Goal: Task Accomplishment & Management: Complete application form

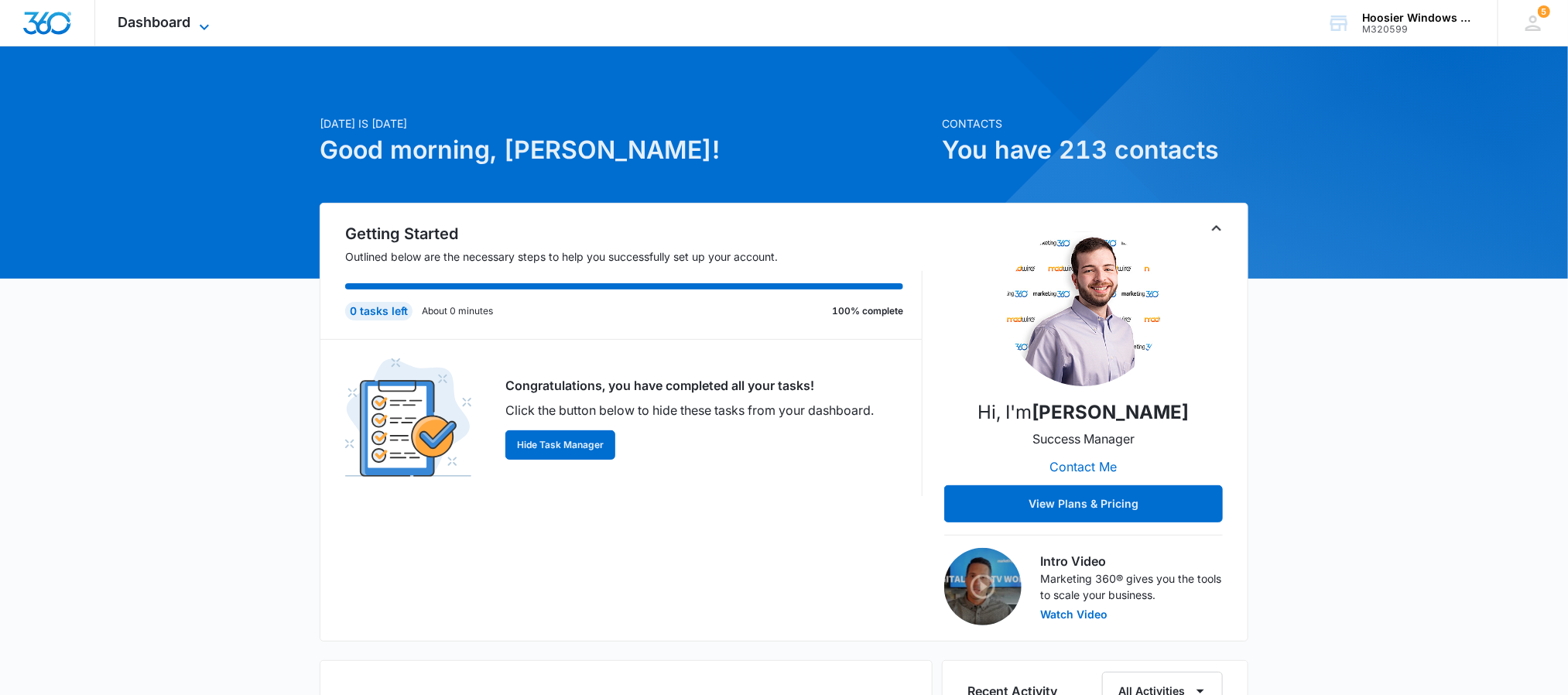
click at [174, 23] on span "Dashboard" at bounding box center [154, 22] width 73 height 17
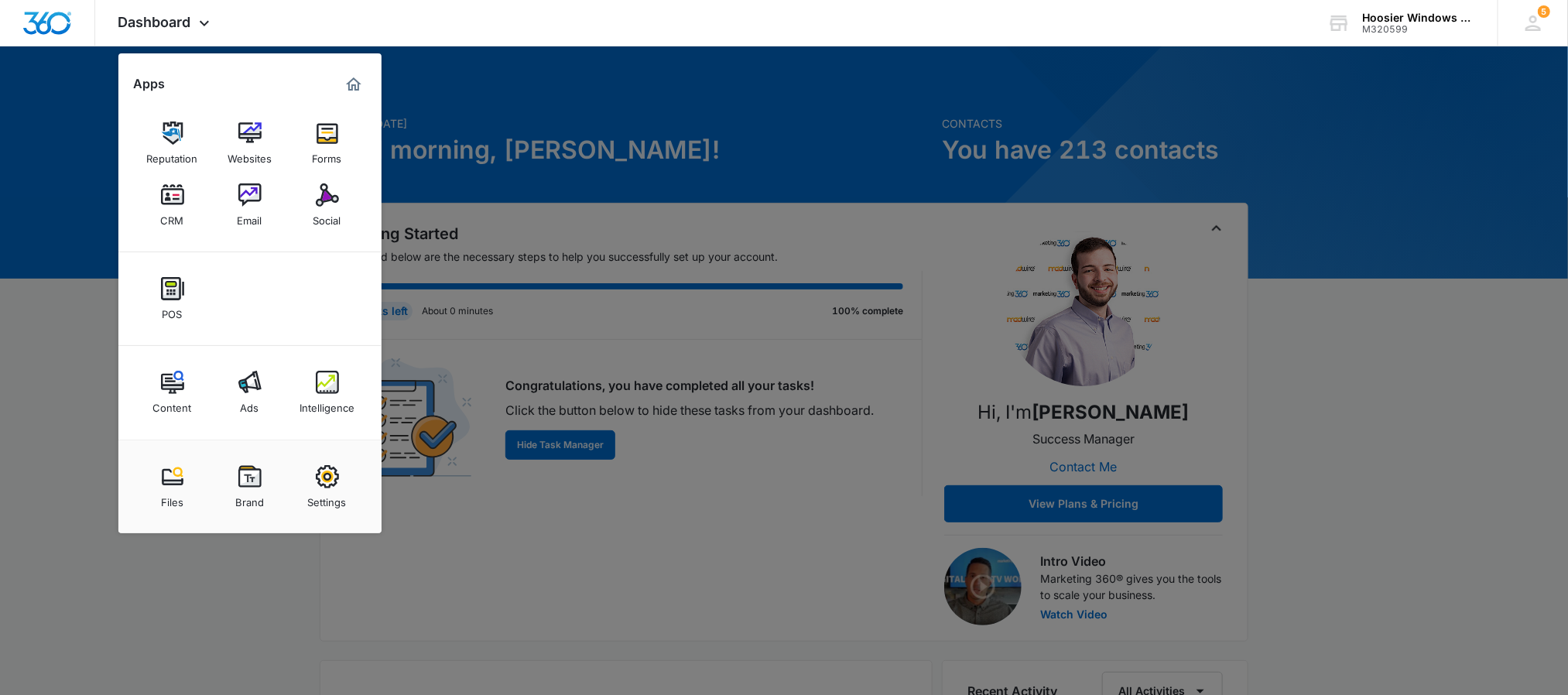
click at [165, 202] on img at bounding box center [172, 195] width 23 height 23
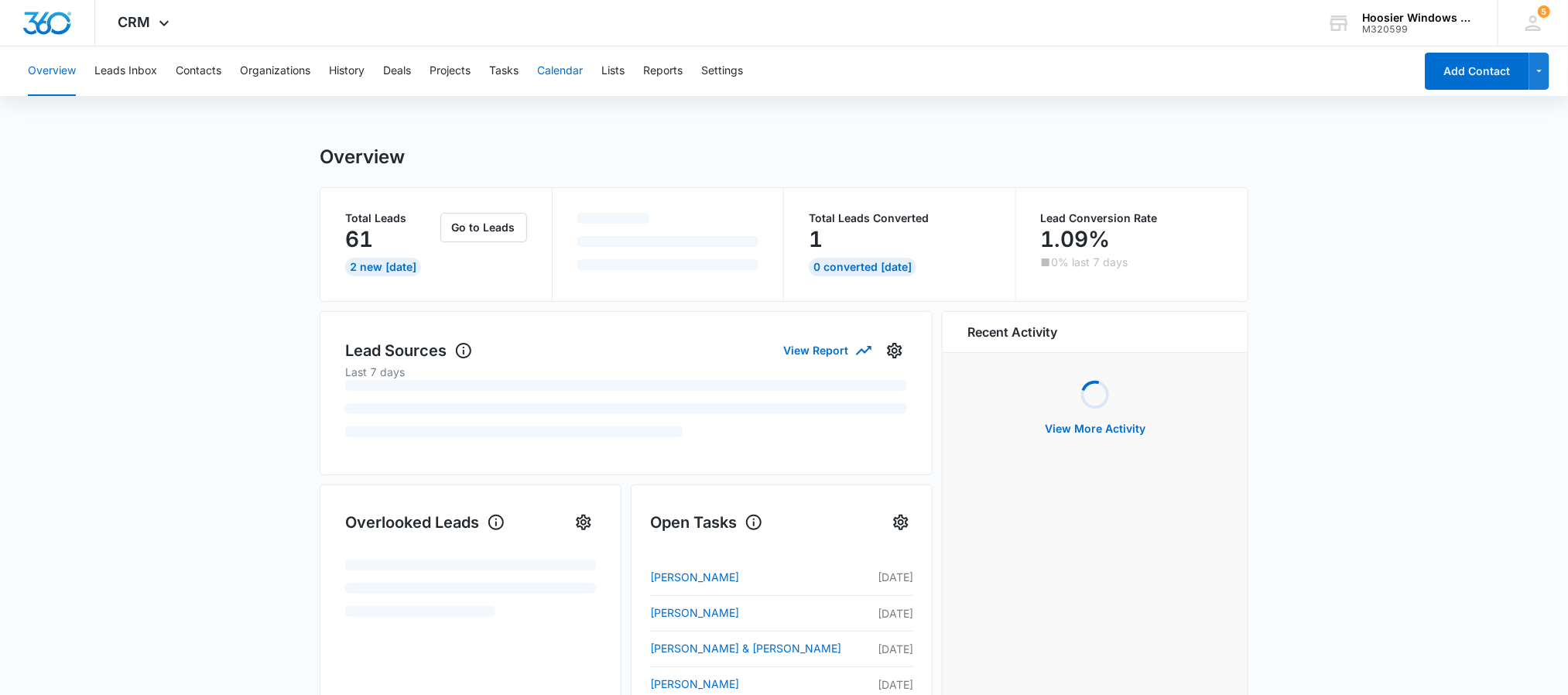
click at [546, 67] on button "Calendar" at bounding box center [560, 72] width 46 height 50
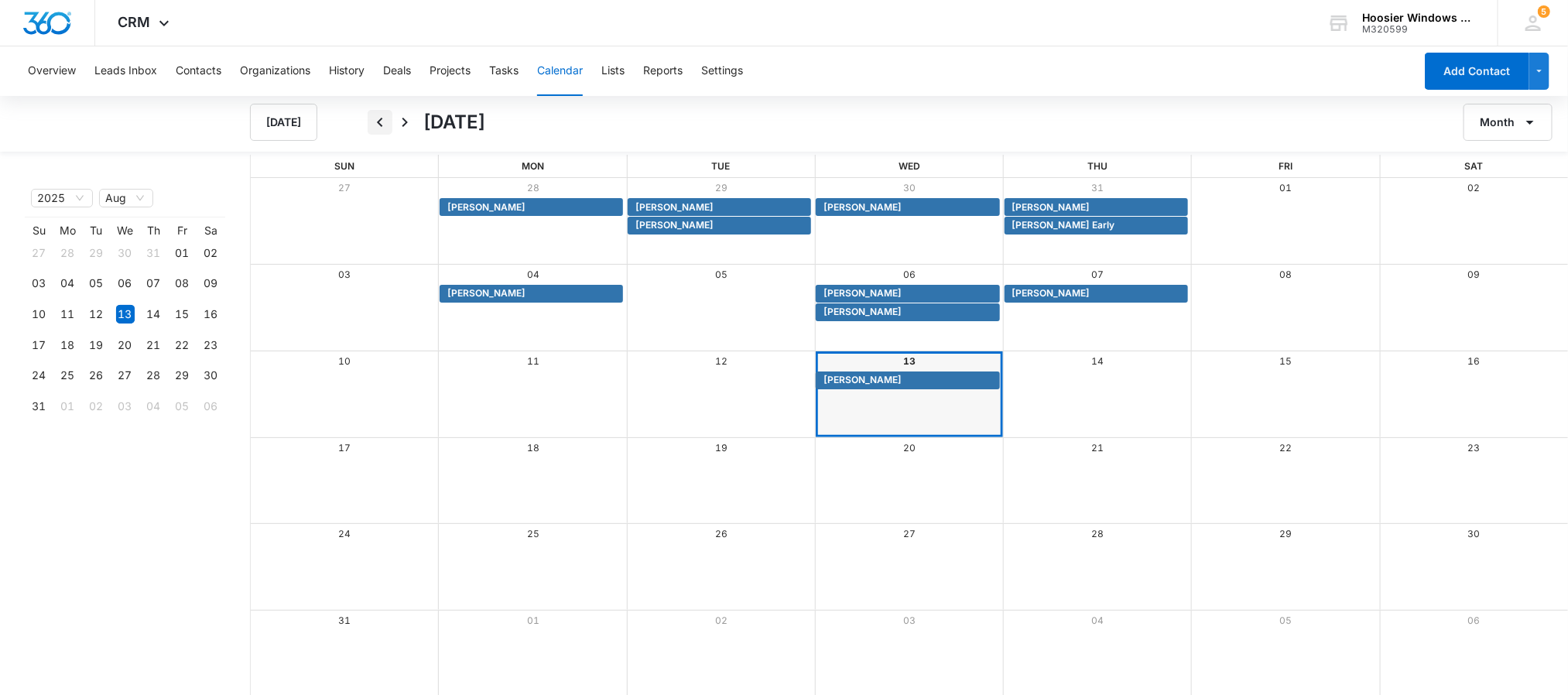
click at [379, 115] on icon "Back" at bounding box center [380, 122] width 18 height 18
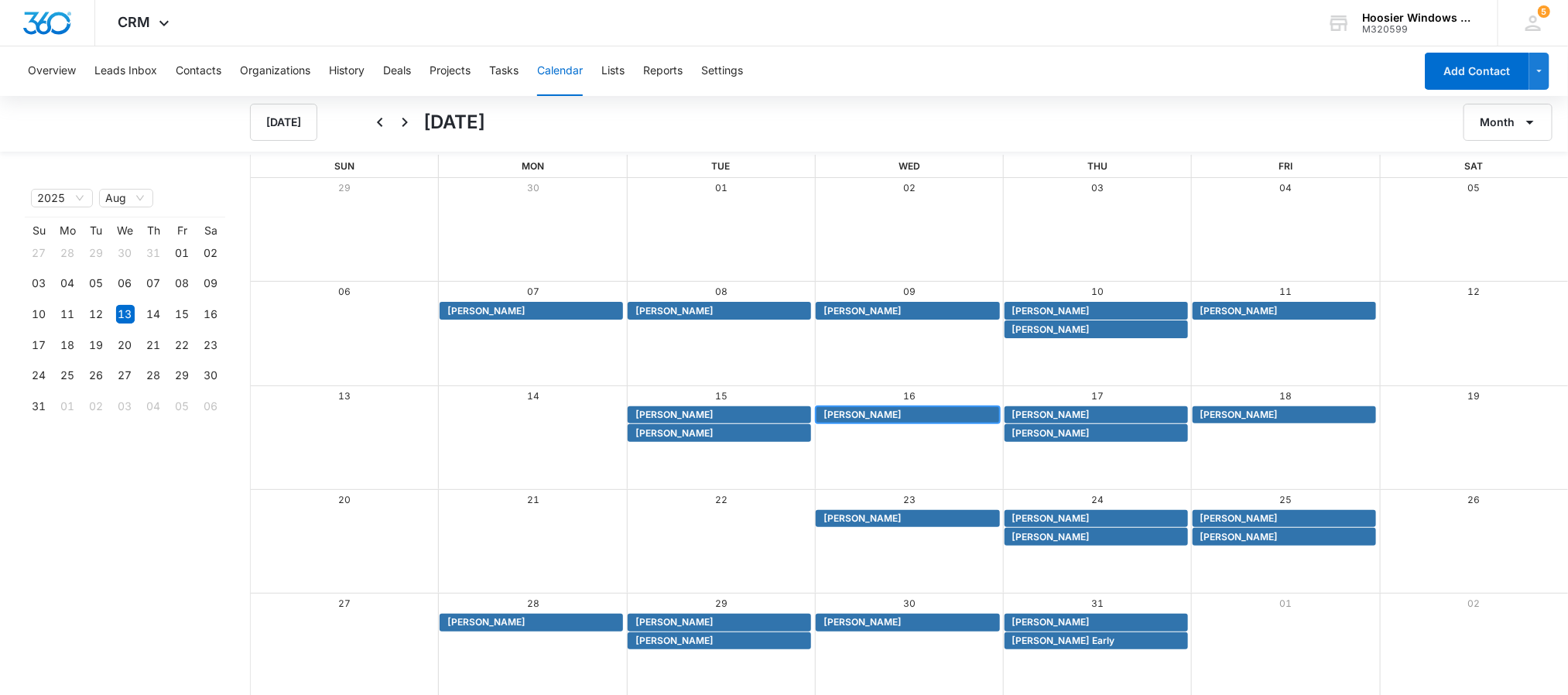
click at [856, 415] on span "[PERSON_NAME]" at bounding box center [862, 415] width 78 height 14
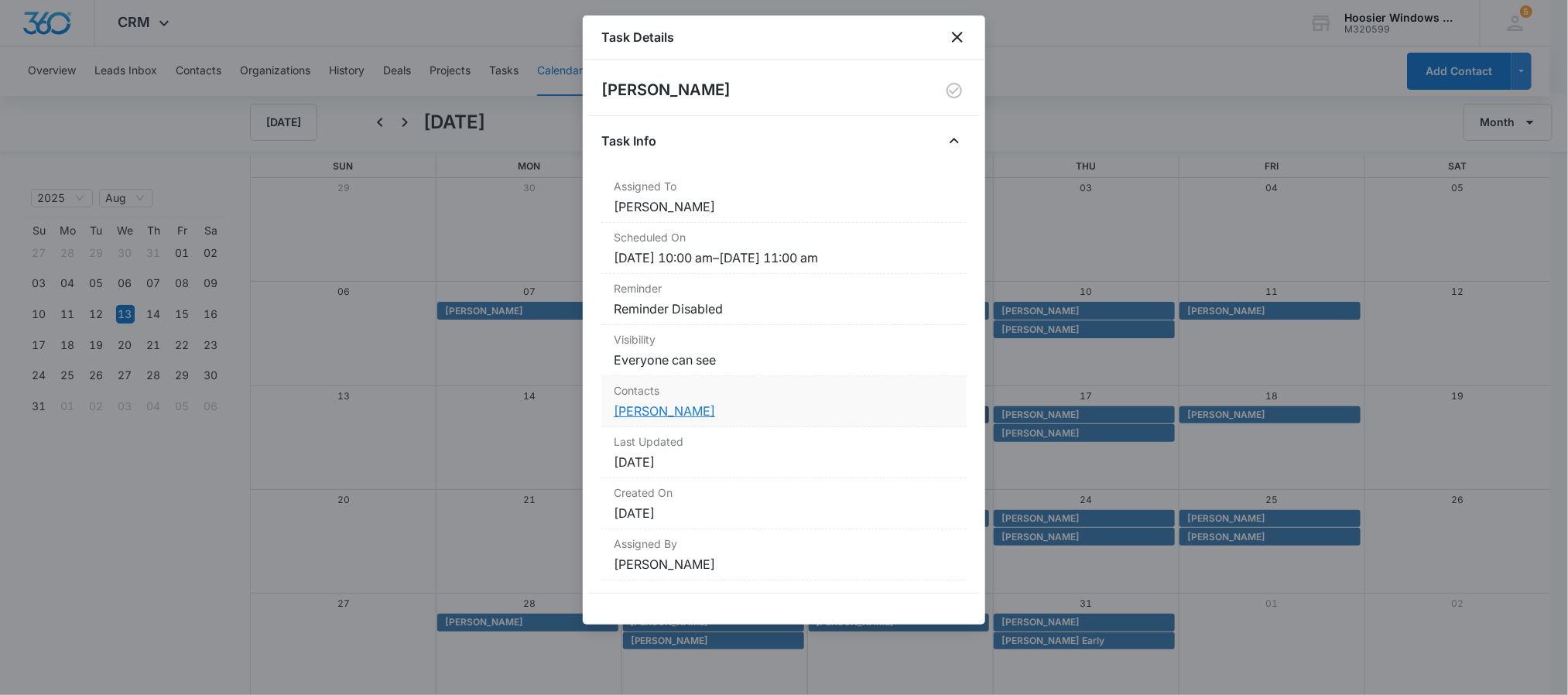
click at [641, 409] on link "[PERSON_NAME]" at bounding box center [665, 411] width 101 height 16
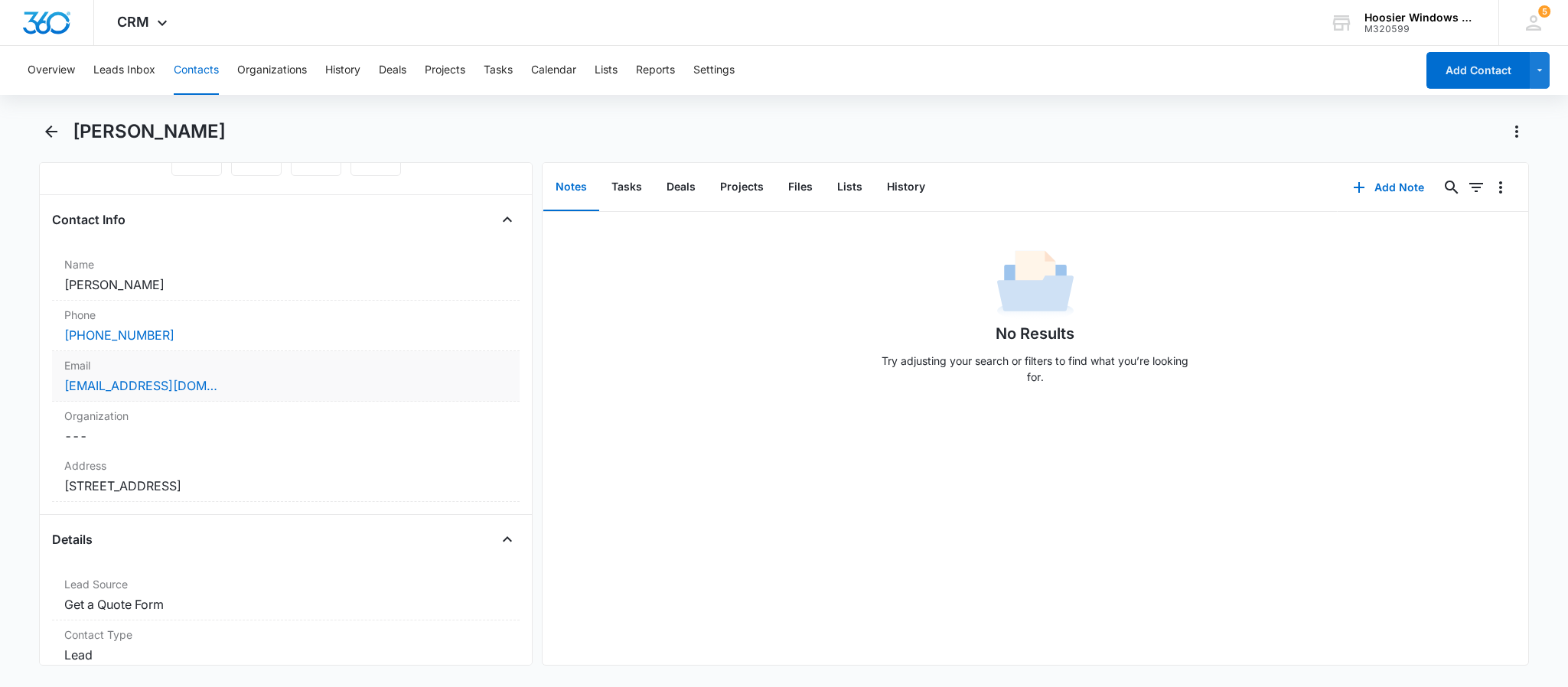
scroll to position [230, 0]
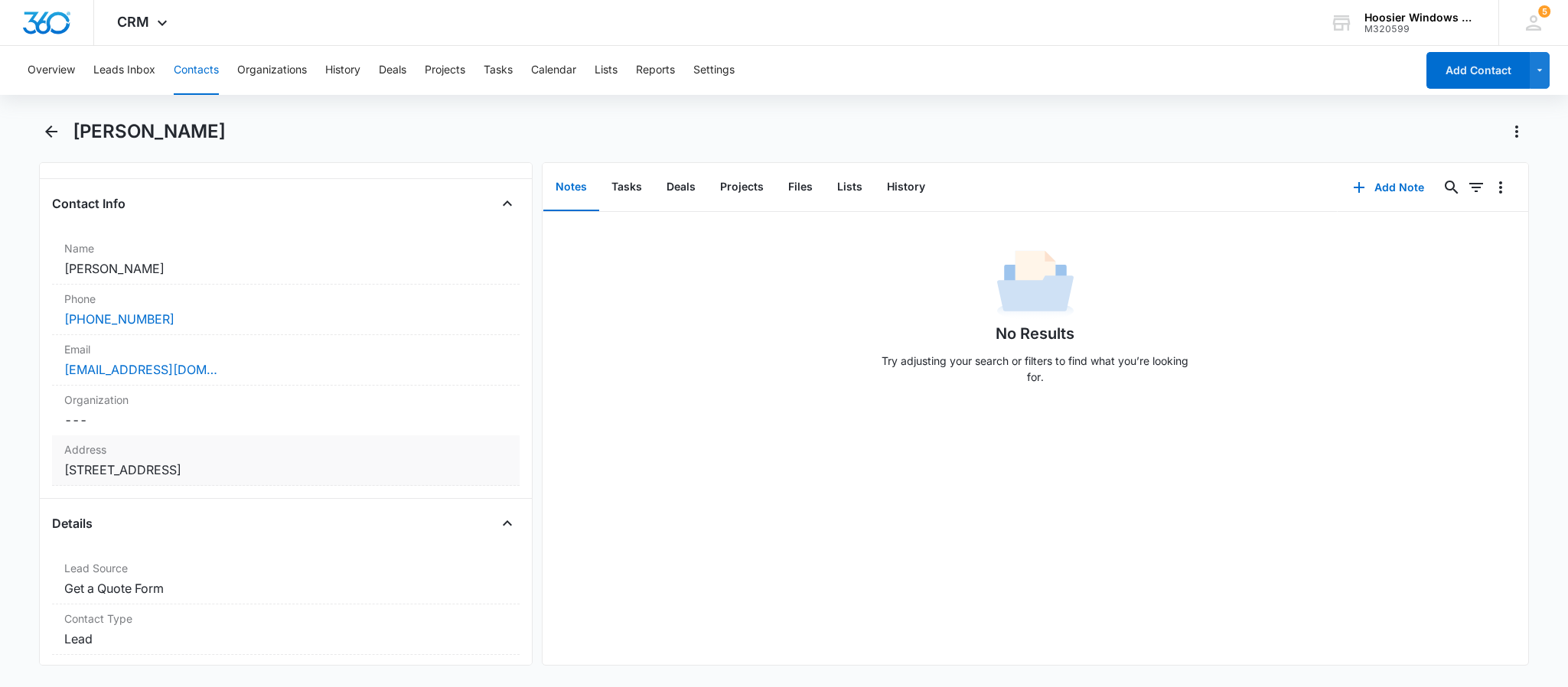
drag, startPoint x: 375, startPoint y: 469, endPoint x: 63, endPoint y: 469, distance: 312.0
click at [63, 469] on div "Address Cancel Save Changes [STREET_ADDRESS]" at bounding box center [285, 461] width 468 height 51
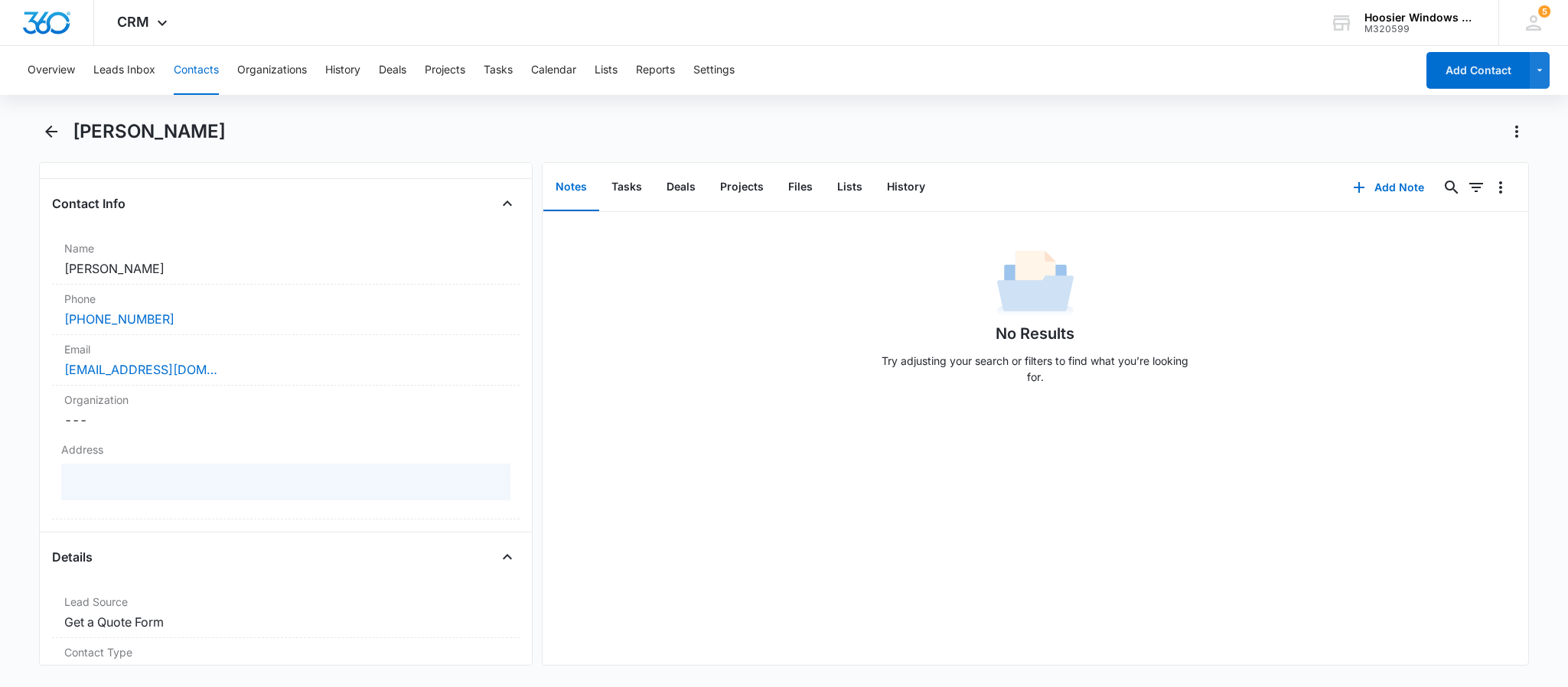
click at [803, 424] on div "No Results Try adjusting your search or filters to find what you’re looking for." at bounding box center [1035, 438] width 986 height 453
click at [901, 478] on div "No Results Try adjusting your search or filters to find what you’re looking for." at bounding box center [1035, 438] width 986 height 453
click at [573, 66] on button "Calendar" at bounding box center [554, 71] width 45 height 49
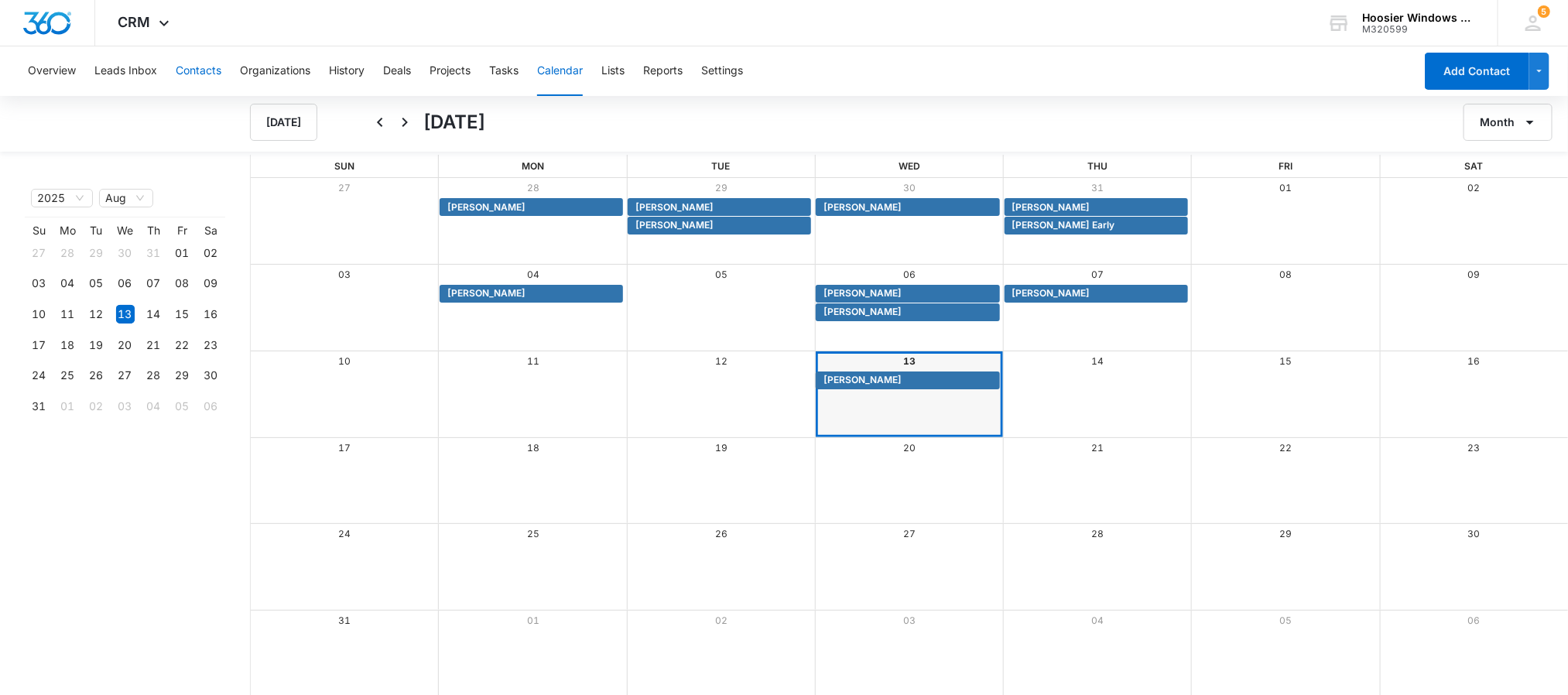
click at [211, 56] on button "Contacts" at bounding box center [199, 72] width 46 height 50
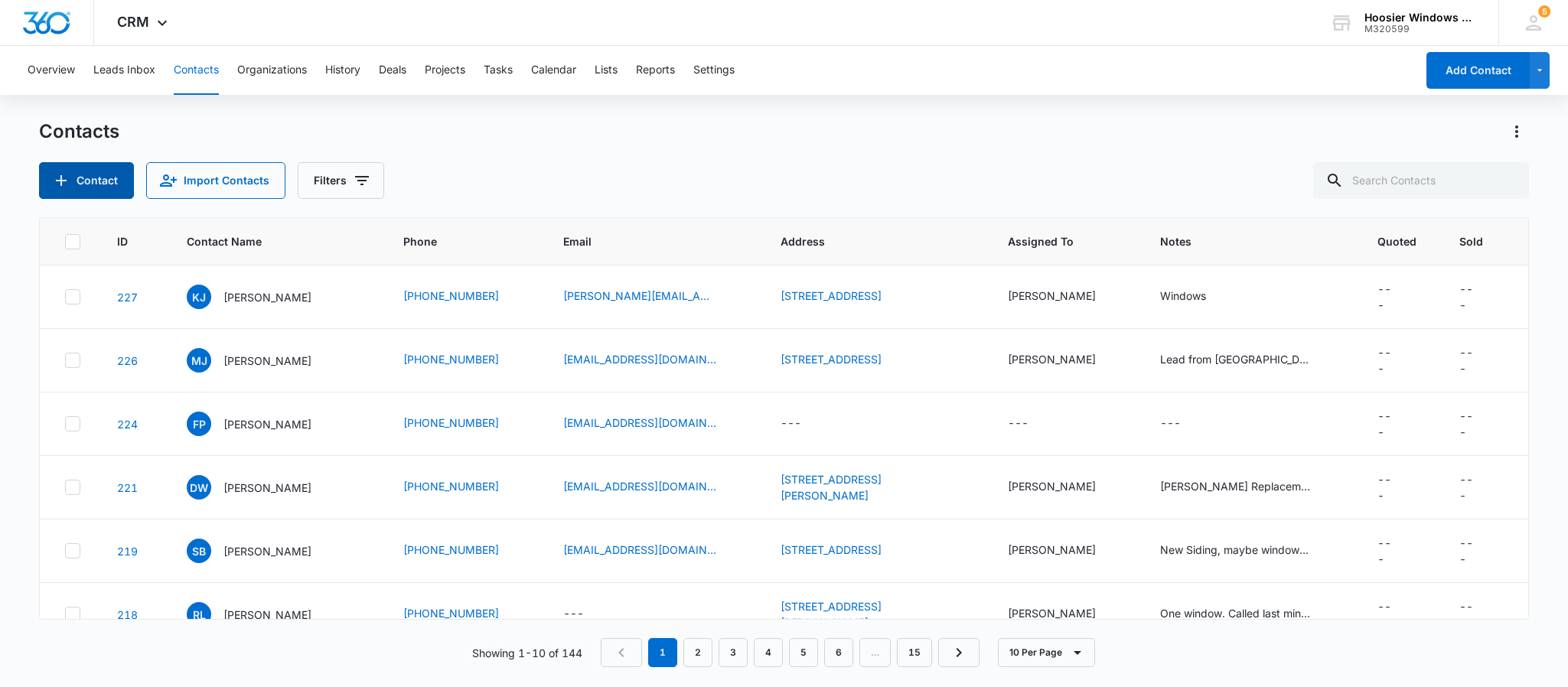
click at [65, 188] on icon "Add Contact" at bounding box center [61, 181] width 18 height 18
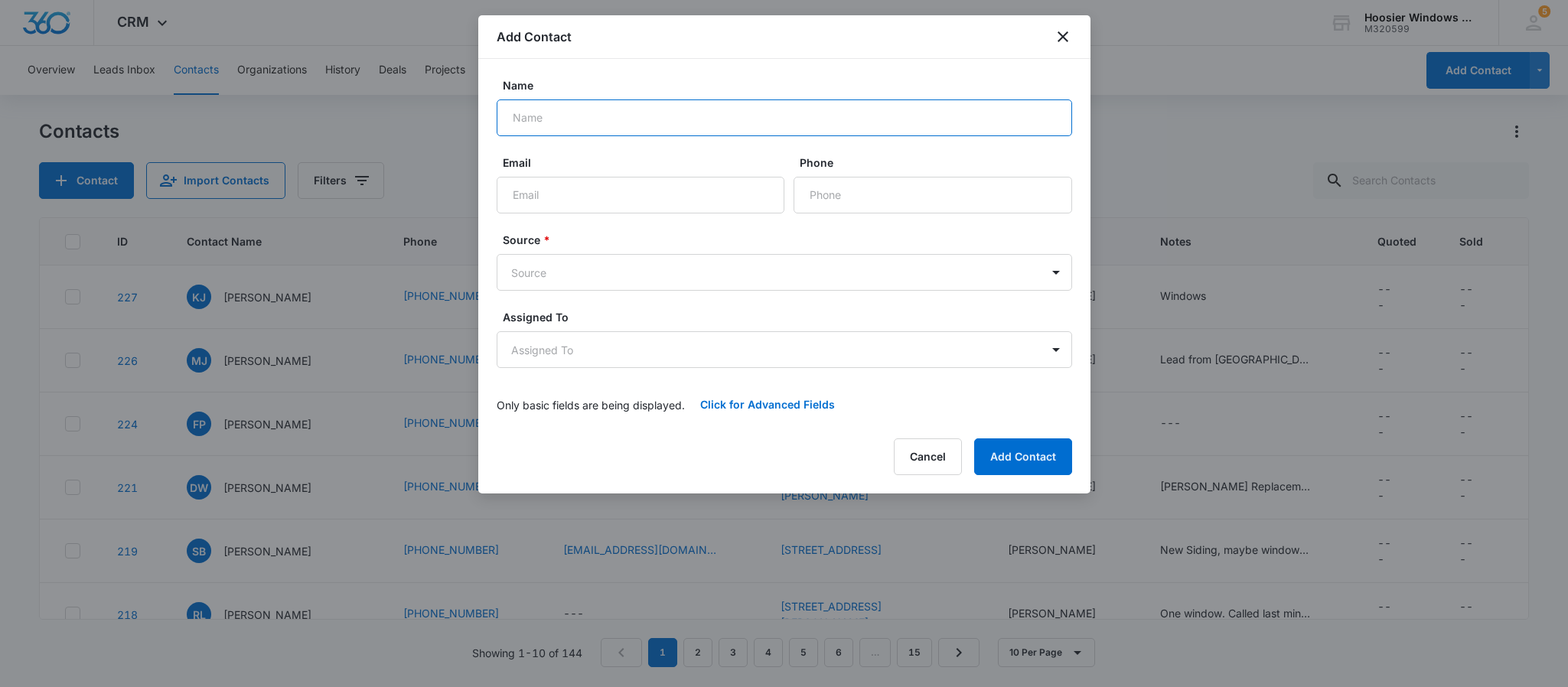
click at [651, 110] on input "Name" at bounding box center [784, 117] width 575 height 36
type input "[PERSON_NAME]"
click at [657, 214] on input "Email" at bounding box center [641, 195] width 288 height 36
type input "[EMAIL_ADDRESS][DOMAIN_NAME]"
click at [865, 189] on input "Phone" at bounding box center [933, 195] width 279 height 36
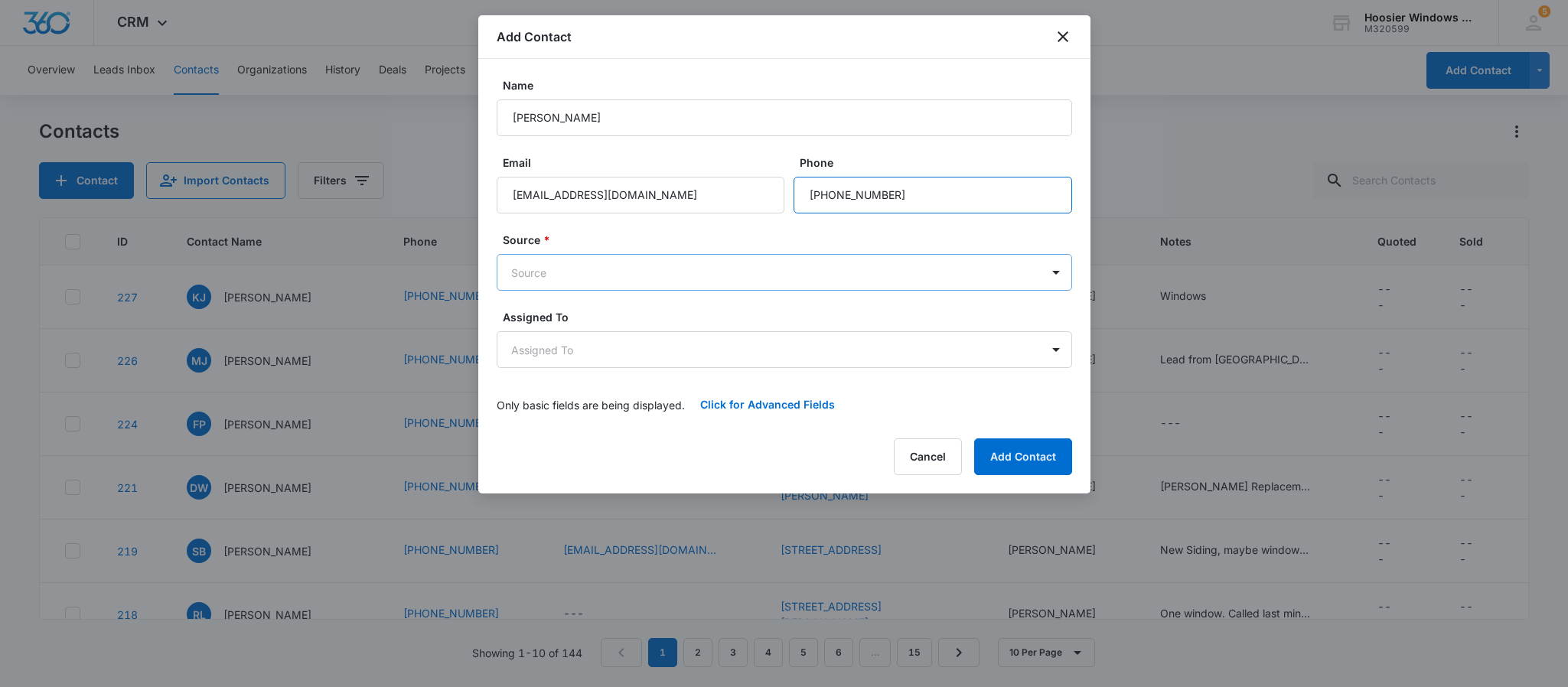
type input "[PHONE_NUMBER]"
click at [705, 279] on body "CRM Apps Reputation Websites Forms CRM Email Social POS Content Ads Intelligenc…" at bounding box center [784, 344] width 1568 height 687
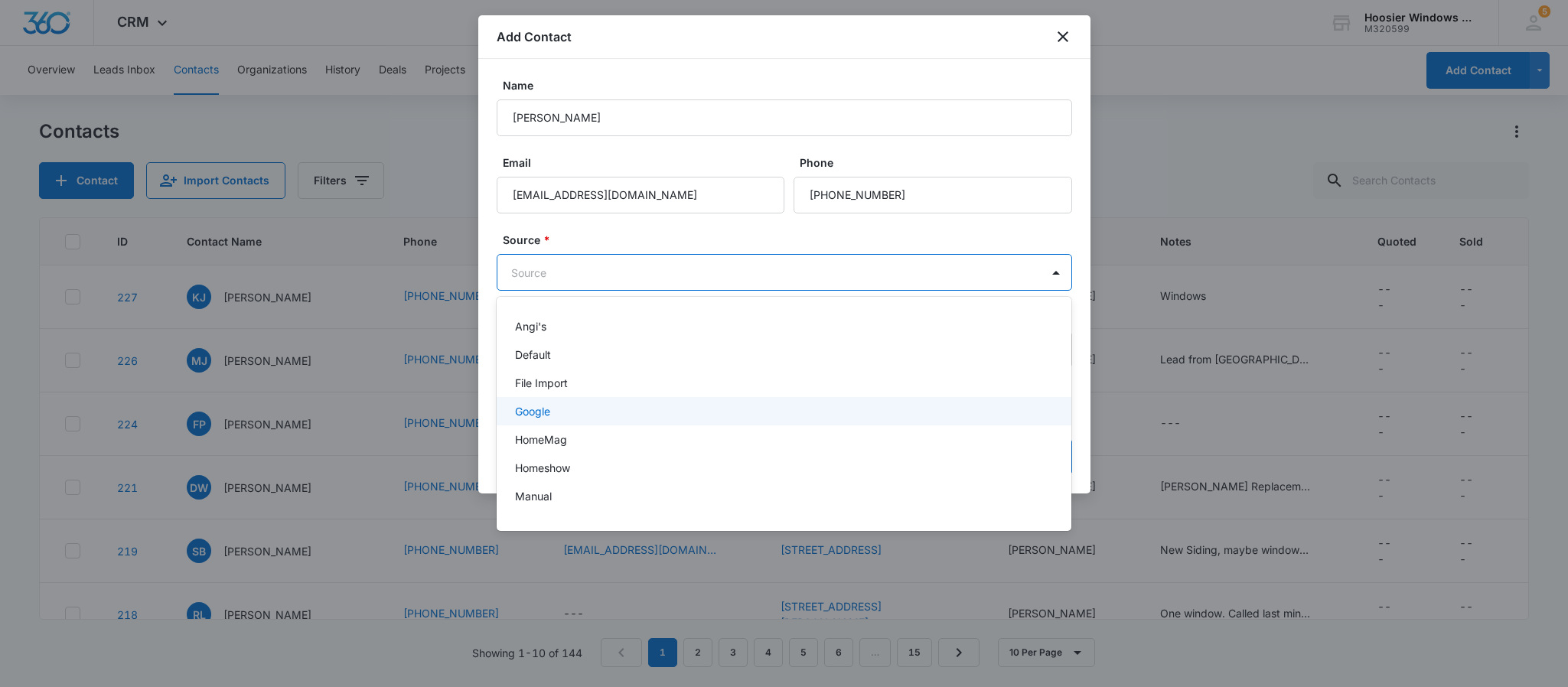
click at [574, 413] on div "Google" at bounding box center [783, 412] width 535 height 16
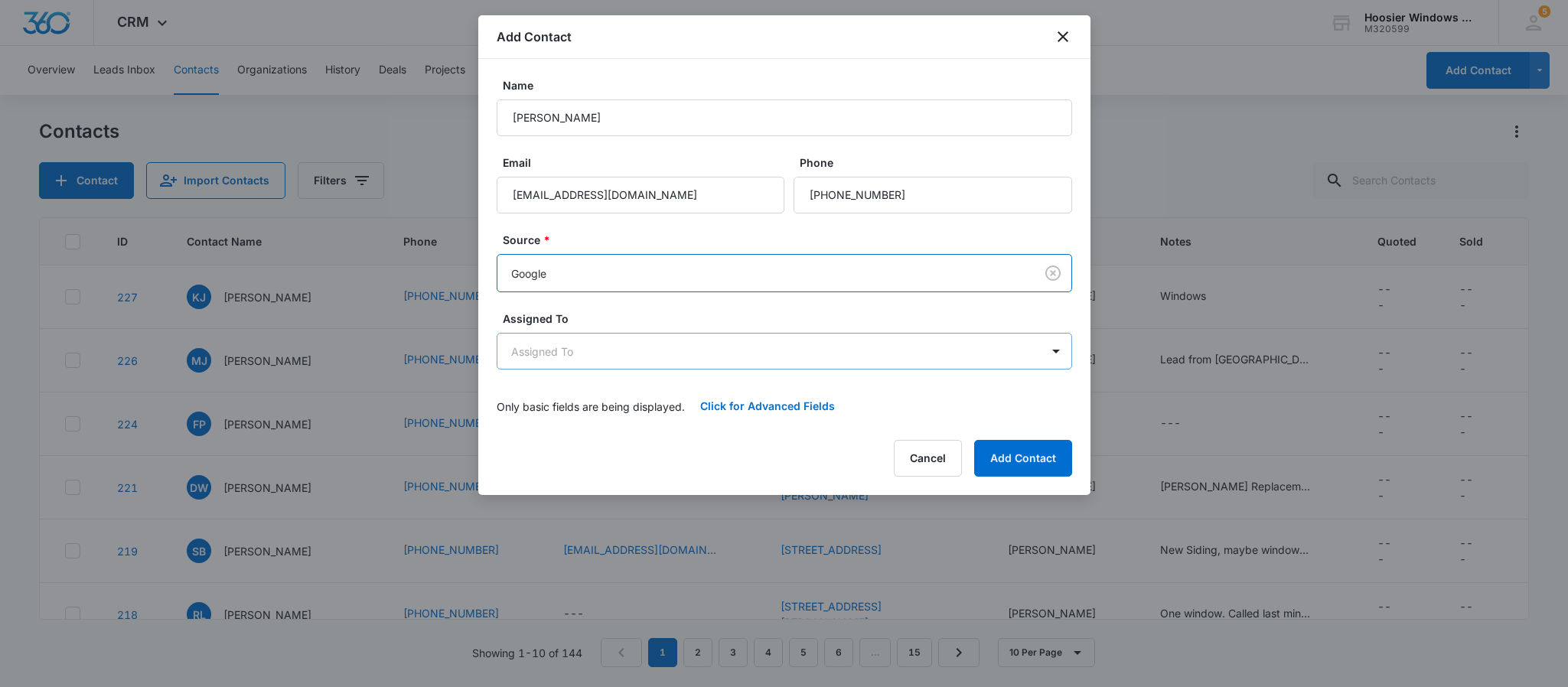
click at [602, 356] on body "CRM Apps Reputation Websites Forms CRM Email Social POS Content Ads Intelligenc…" at bounding box center [784, 344] width 1568 height 687
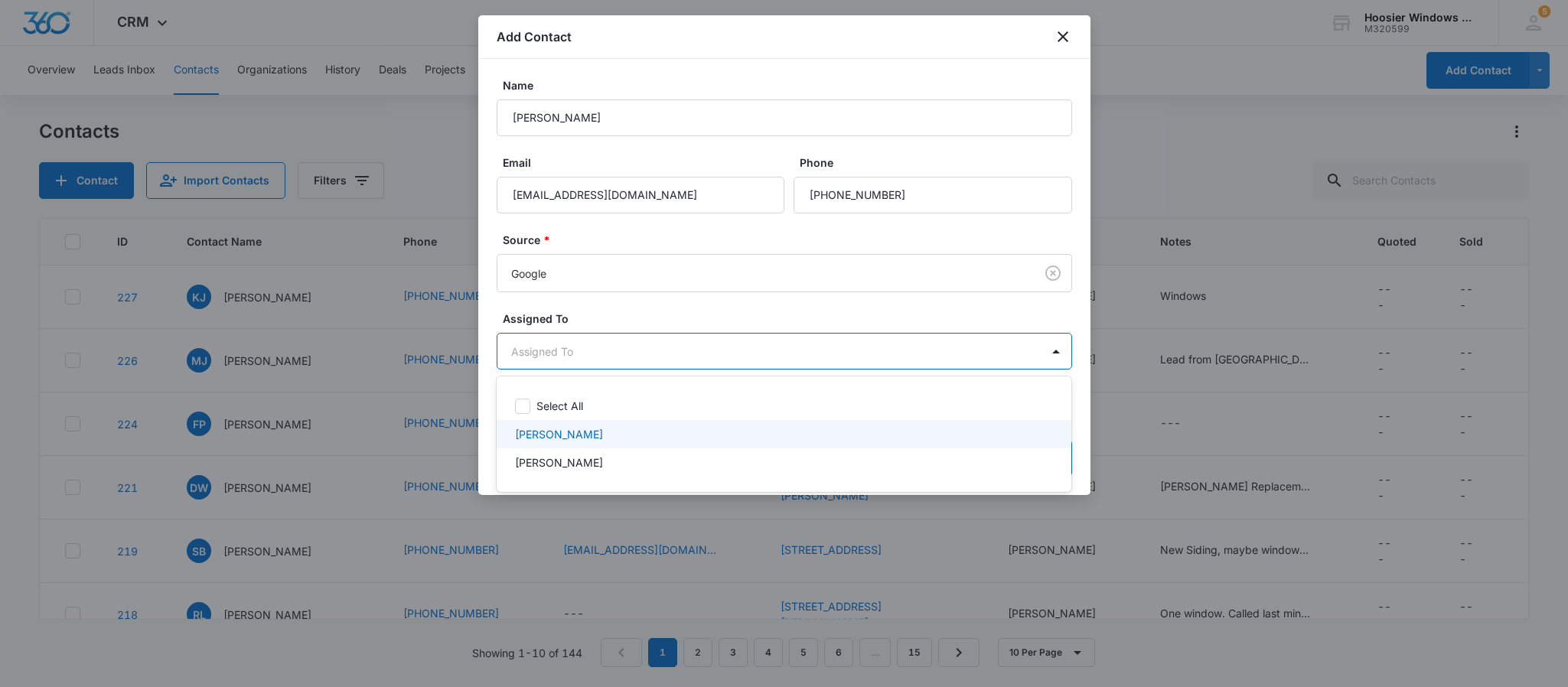
click at [572, 433] on p "[PERSON_NAME]" at bounding box center [559, 434] width 88 height 16
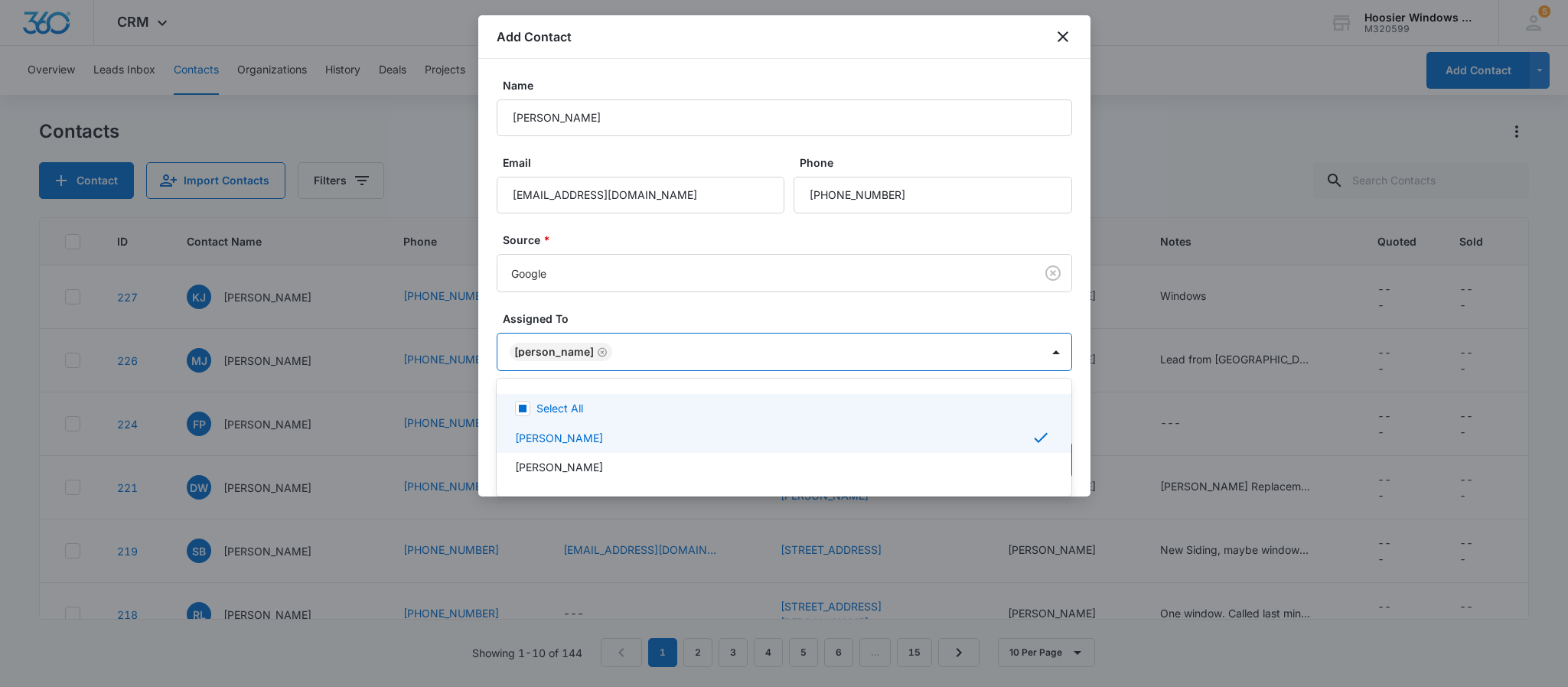
click at [628, 317] on div at bounding box center [784, 344] width 1568 height 687
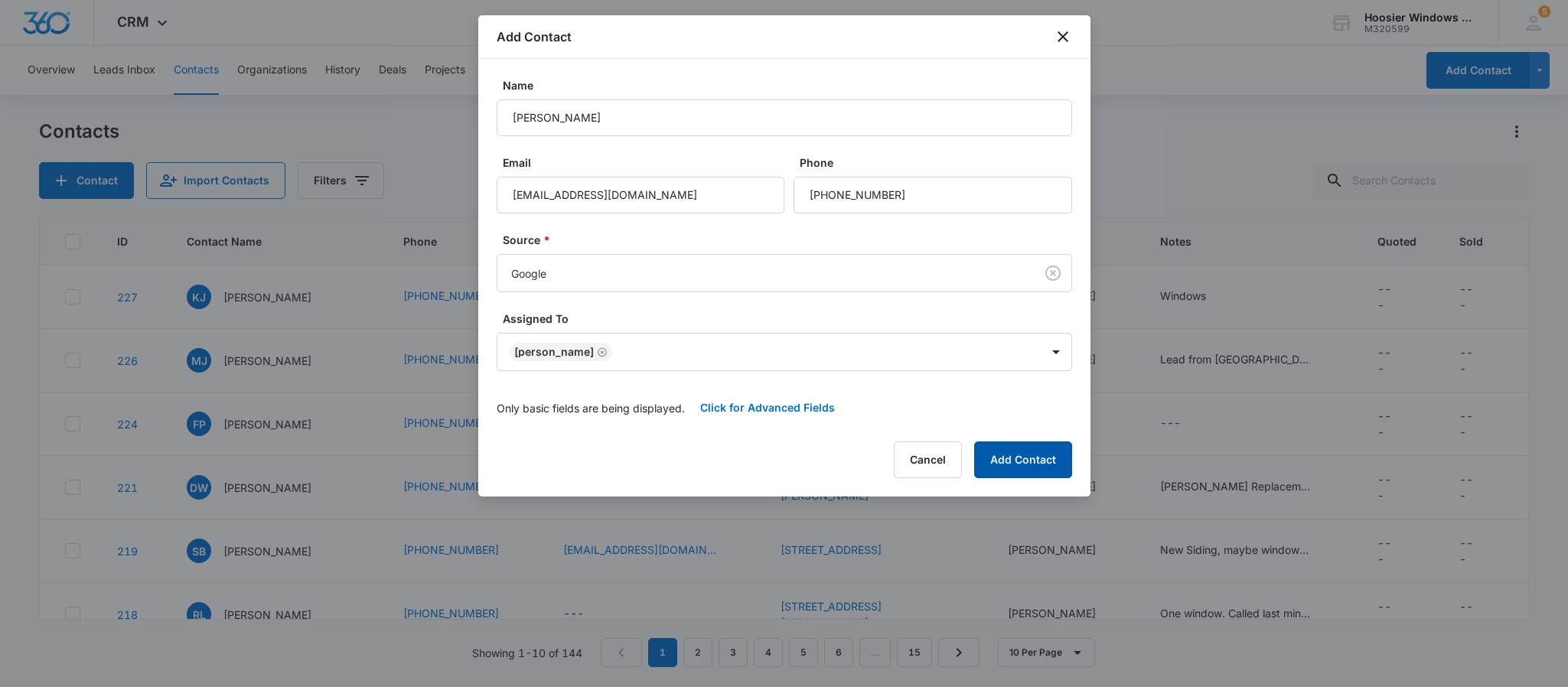
click at [1000, 458] on button "Add Contact" at bounding box center [1024, 460] width 98 height 36
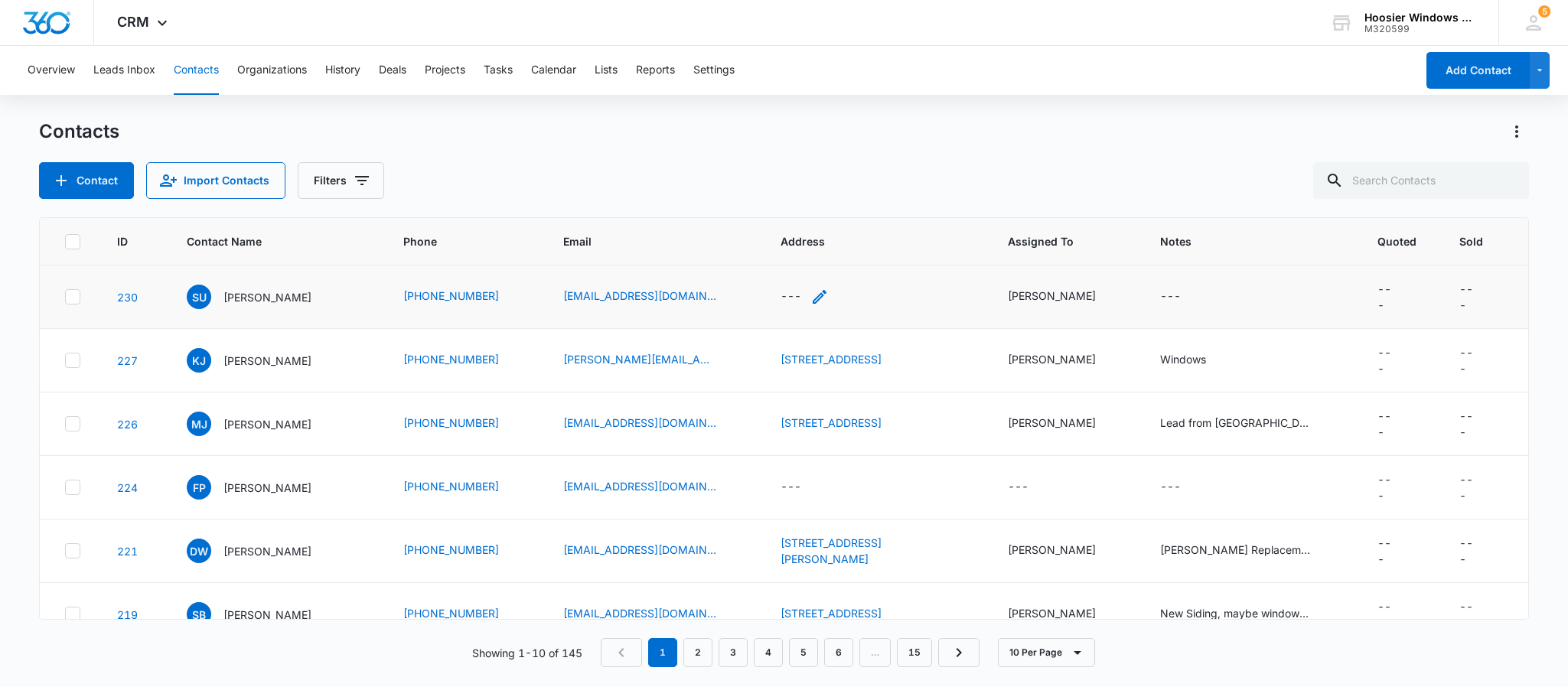
click at [781, 294] on div "---" at bounding box center [791, 297] width 21 height 18
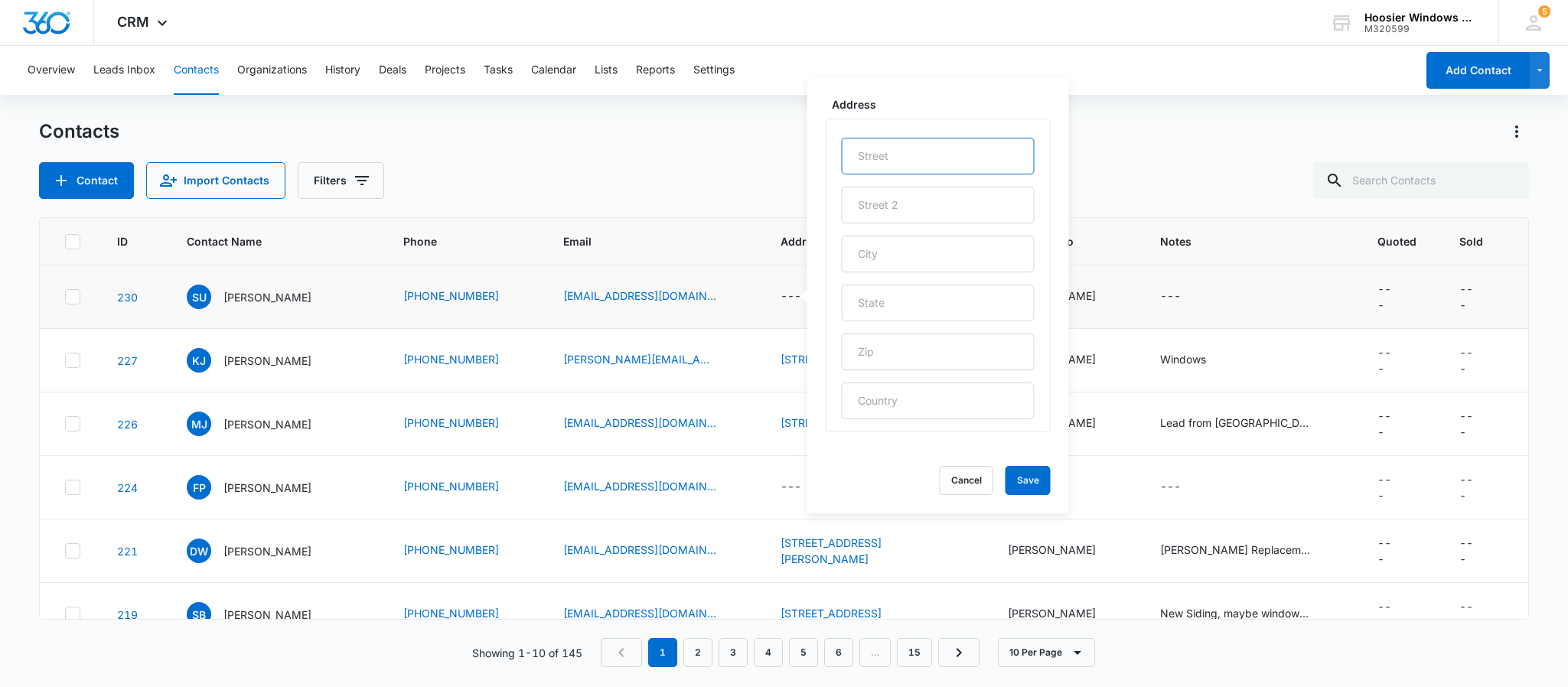
click at [889, 150] on input "text" at bounding box center [938, 156] width 193 height 36
drag, startPoint x: 956, startPoint y: 152, endPoint x: 910, endPoint y: 154, distance: 46.0
click at [910, 154] on input "14027 Coldille Cr" at bounding box center [938, 156] width 193 height 36
type input "[STREET_ADDRESS]"
click at [928, 262] on input "text" at bounding box center [938, 254] width 193 height 36
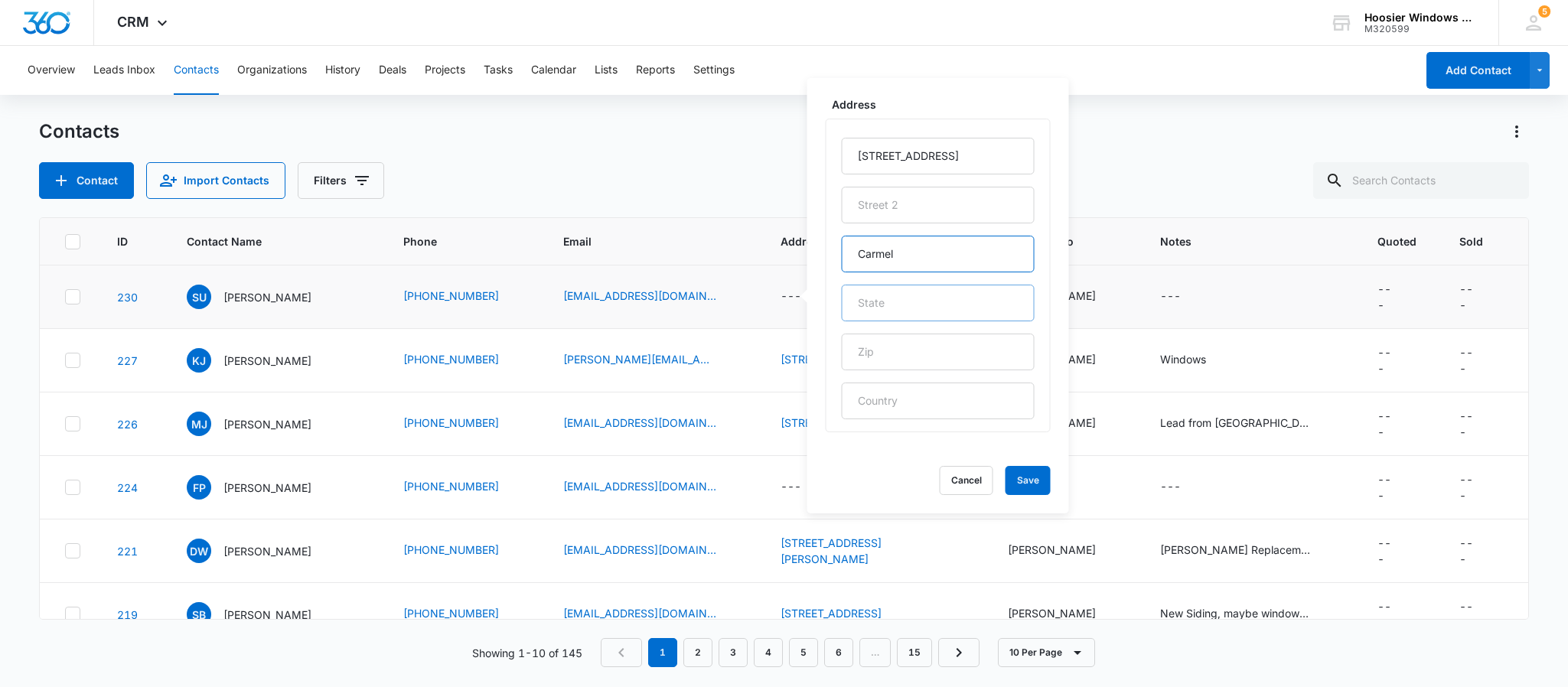
type input "Carmel"
drag, startPoint x: 895, startPoint y: 289, endPoint x: 904, endPoint y: 290, distance: 9.1
click at [895, 289] on input "text" at bounding box center [938, 303] width 193 height 36
type input "IN"
drag, startPoint x: 860, startPoint y: 352, endPoint x: 875, endPoint y: 352, distance: 15.0
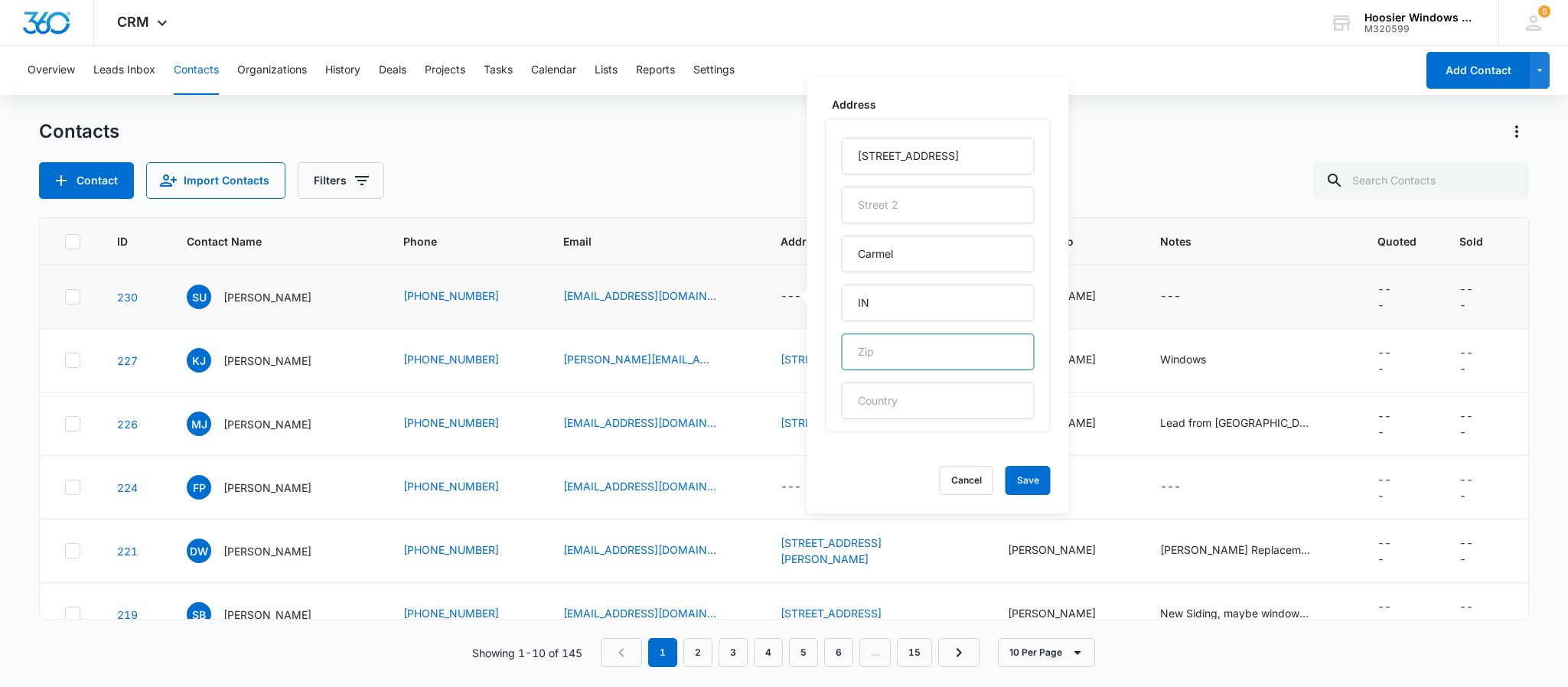
click at [860, 352] on input "text" at bounding box center [938, 352] width 193 height 36
type input "46033"
click at [1006, 484] on button "Save" at bounding box center [1029, 481] width 45 height 29
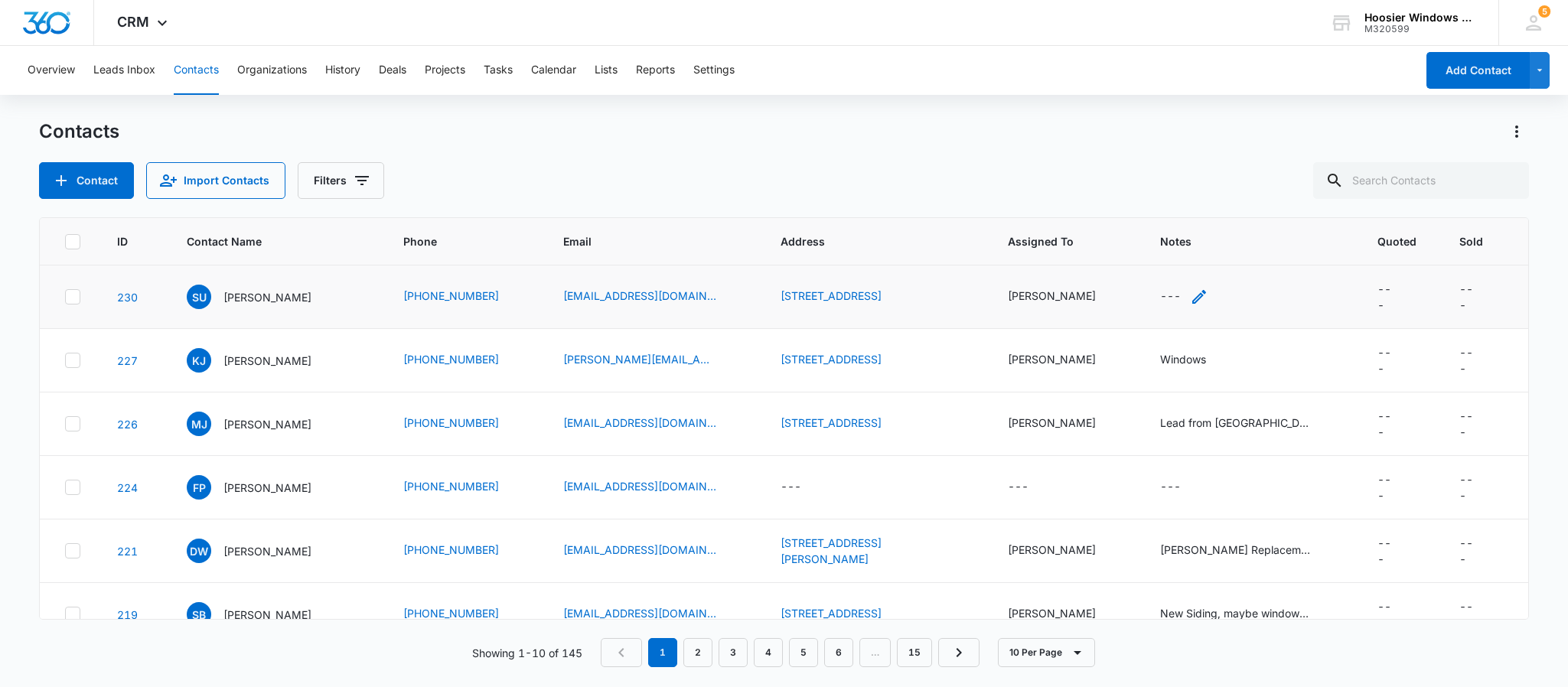
click at [1161, 294] on div "---" at bounding box center [1171, 297] width 21 height 18
click at [1204, 152] on textarea "Notes" at bounding box center [1172, 174] width 182 height 87
type textarea "Siding Repair"
click at [1223, 246] on button "Save" at bounding box center [1240, 248] width 45 height 29
click at [265, 297] on p "[PERSON_NAME]" at bounding box center [267, 297] width 88 height 16
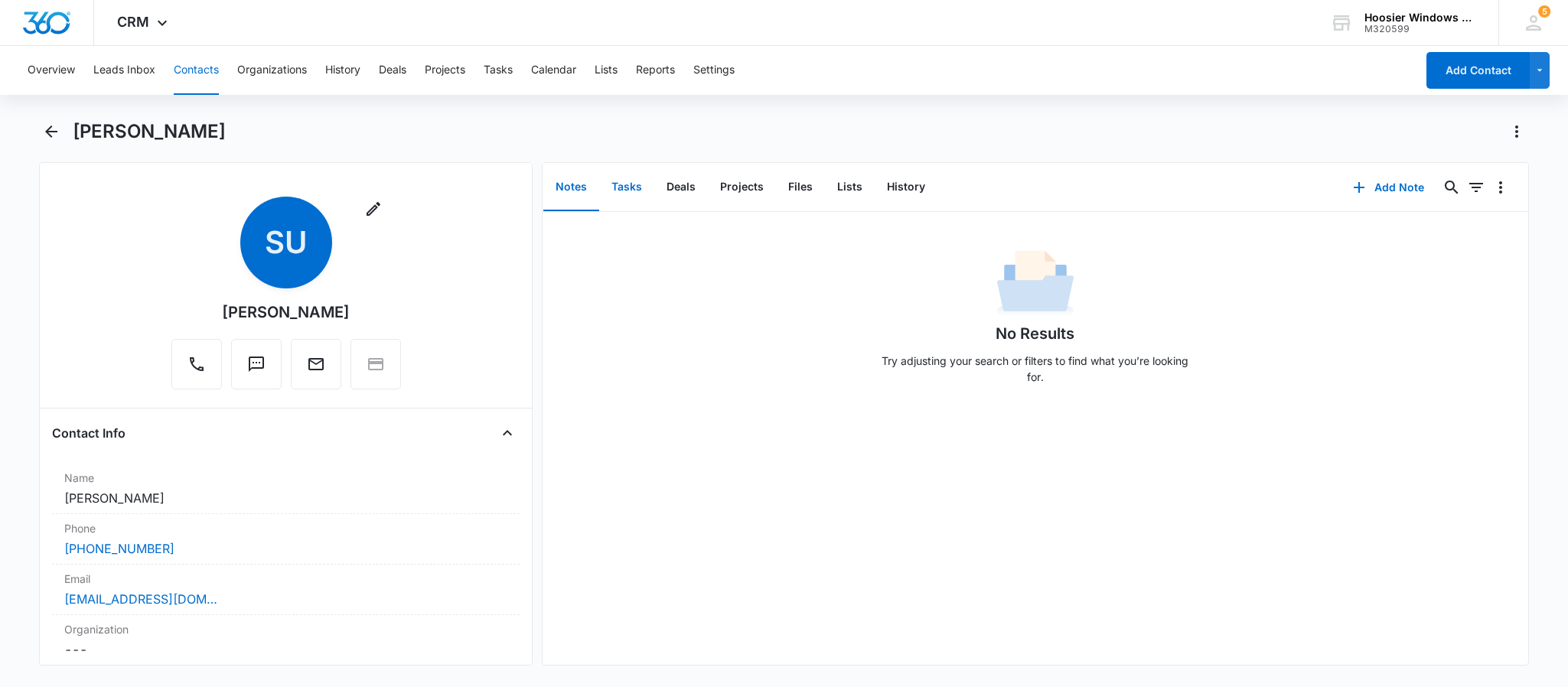
click at [611, 195] on button "Tasks" at bounding box center [626, 187] width 55 height 47
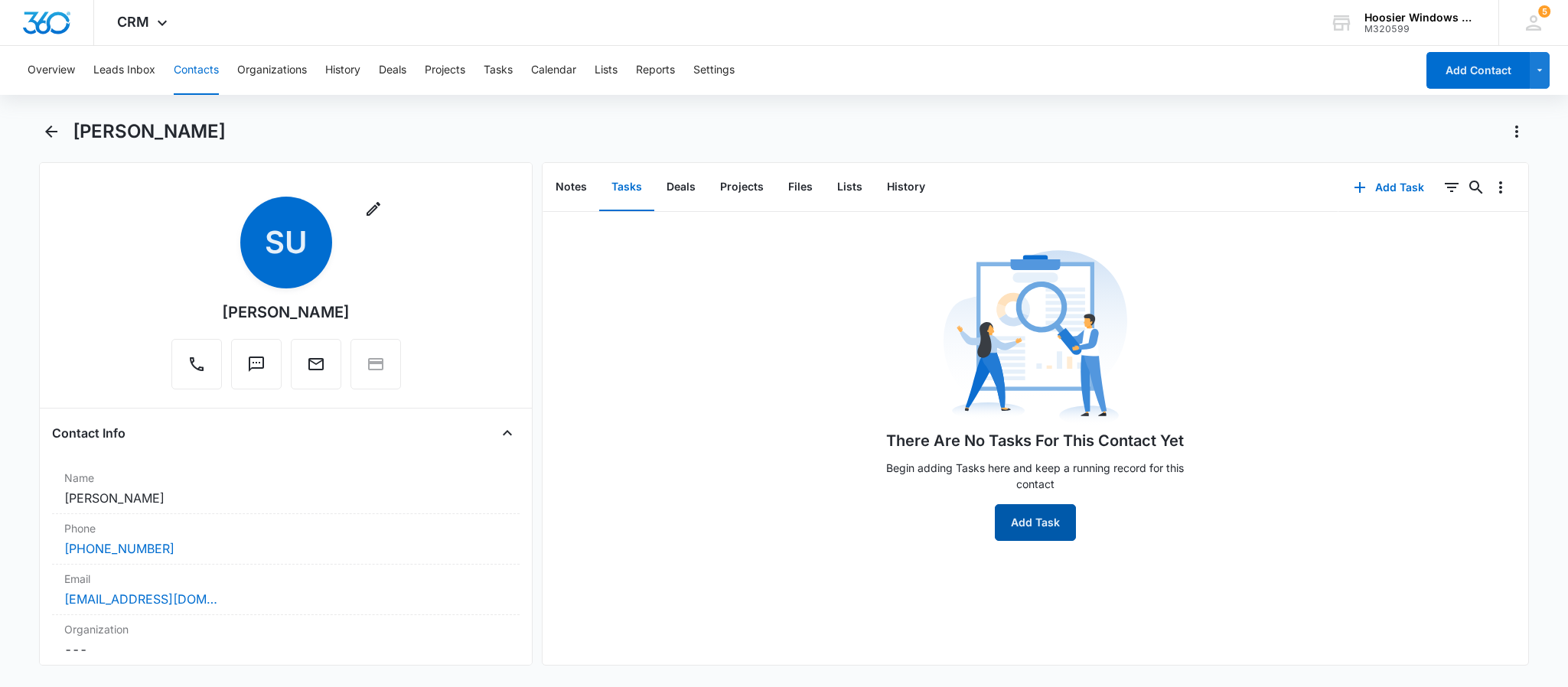
click at [1027, 515] on button "Add Task" at bounding box center [1035, 523] width 81 height 36
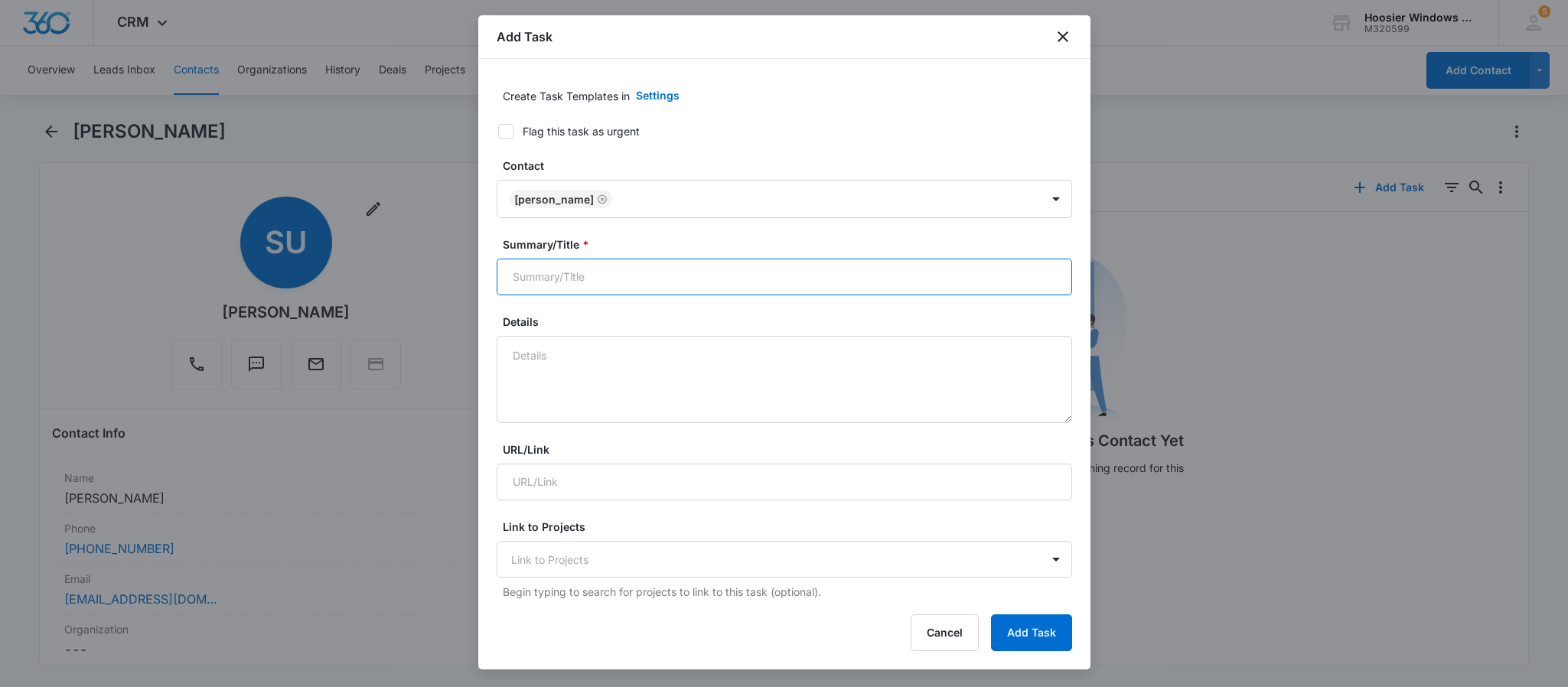
click at [636, 276] on input "Summary/Title *" at bounding box center [784, 277] width 575 height 36
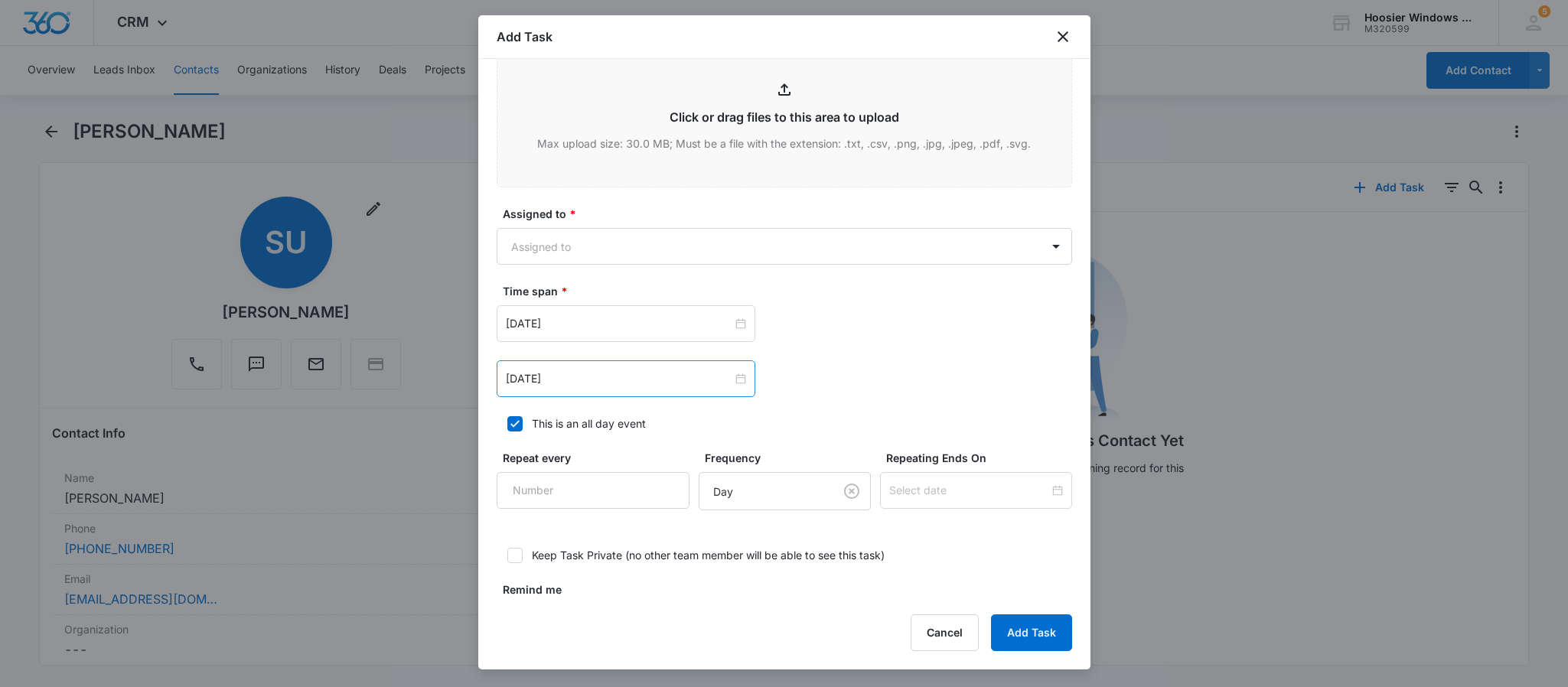
scroll to position [772, 0]
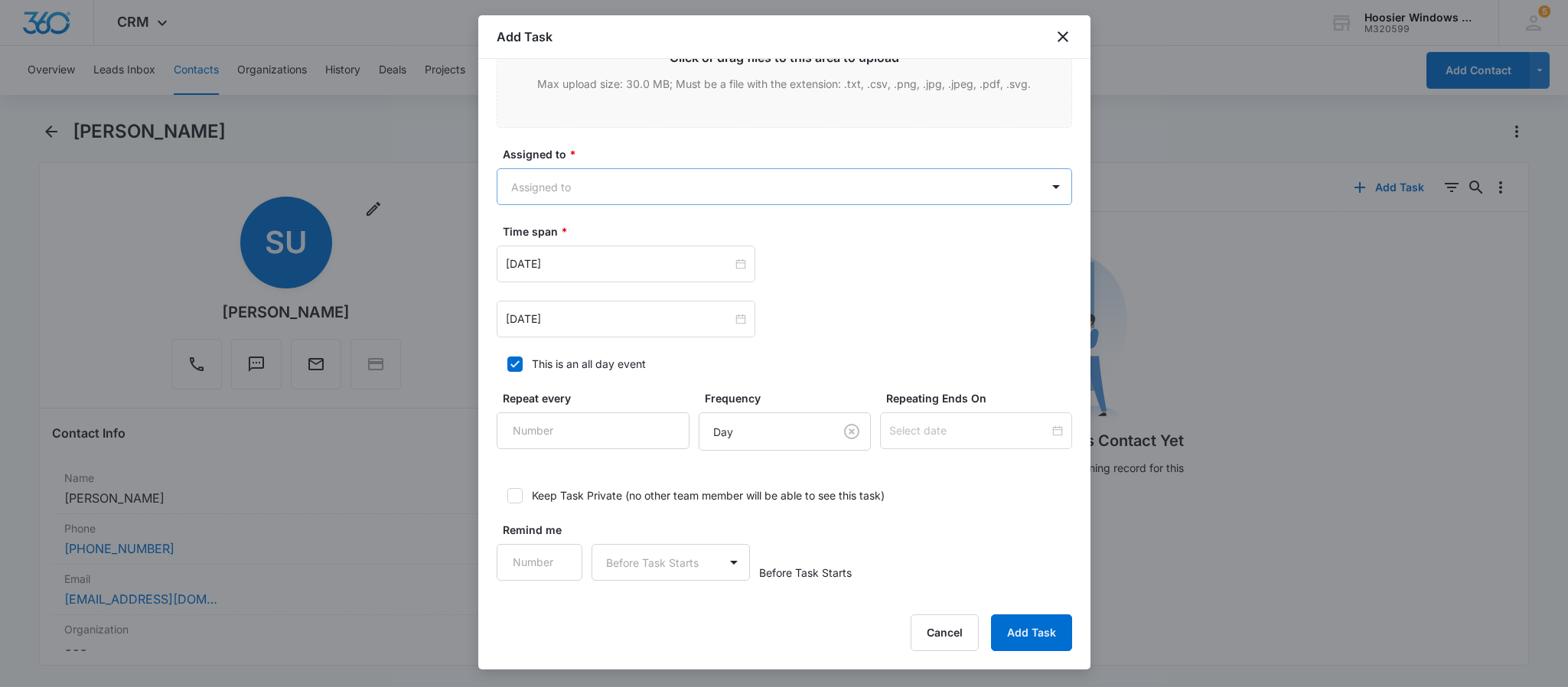
type input "[PERSON_NAME]"
click at [574, 180] on body "CRM Apps Reputation Websites Forms CRM Email Social POS Content Ads Intelligenc…" at bounding box center [784, 344] width 1568 height 687
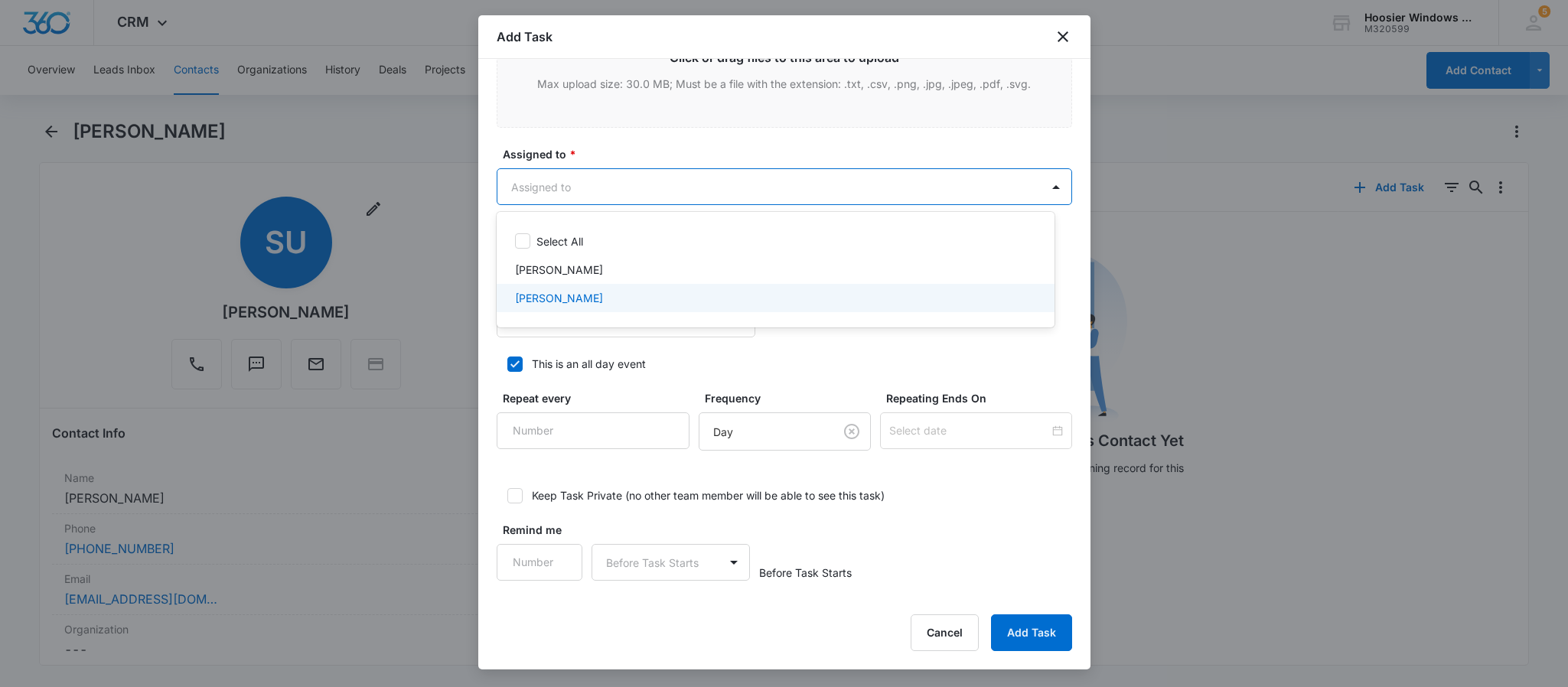
click at [559, 294] on p "[PERSON_NAME]" at bounding box center [559, 298] width 88 height 16
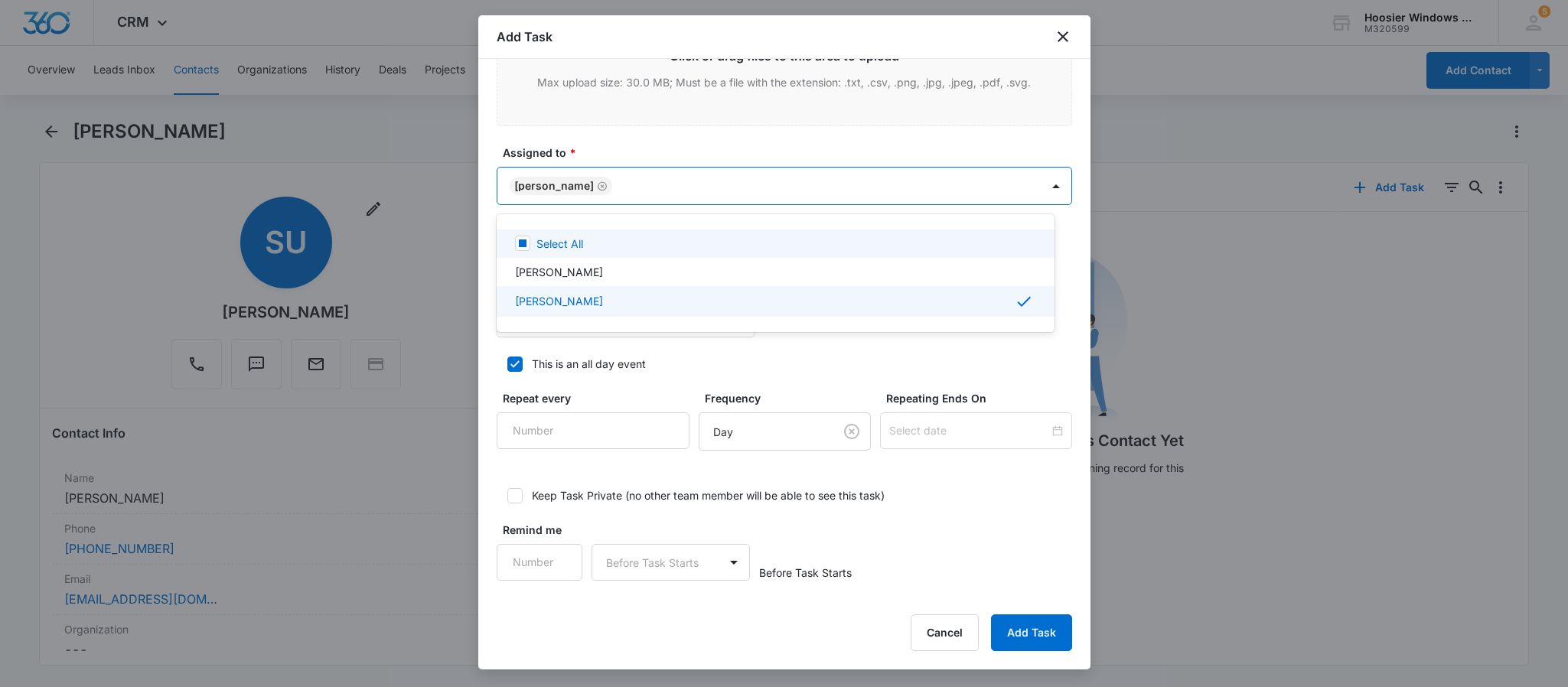
click at [584, 143] on div at bounding box center [784, 344] width 1568 height 687
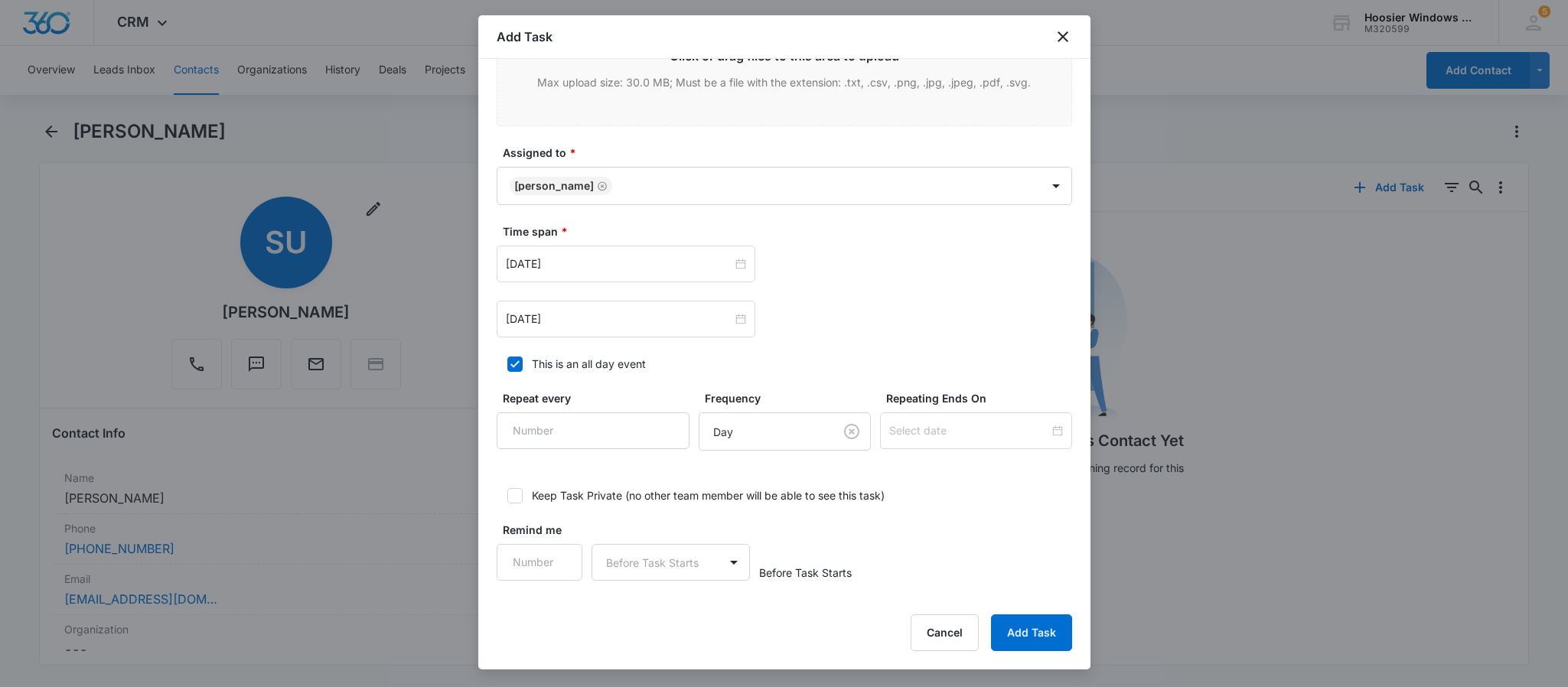
click at [517, 370] on icon at bounding box center [514, 363] width 14 height 14
click at [507, 370] on input "This is an all day event" at bounding box center [503, 364] width 11 height 11
checkbox input "false"
click at [597, 264] on input "[DATE]" at bounding box center [619, 264] width 226 height 17
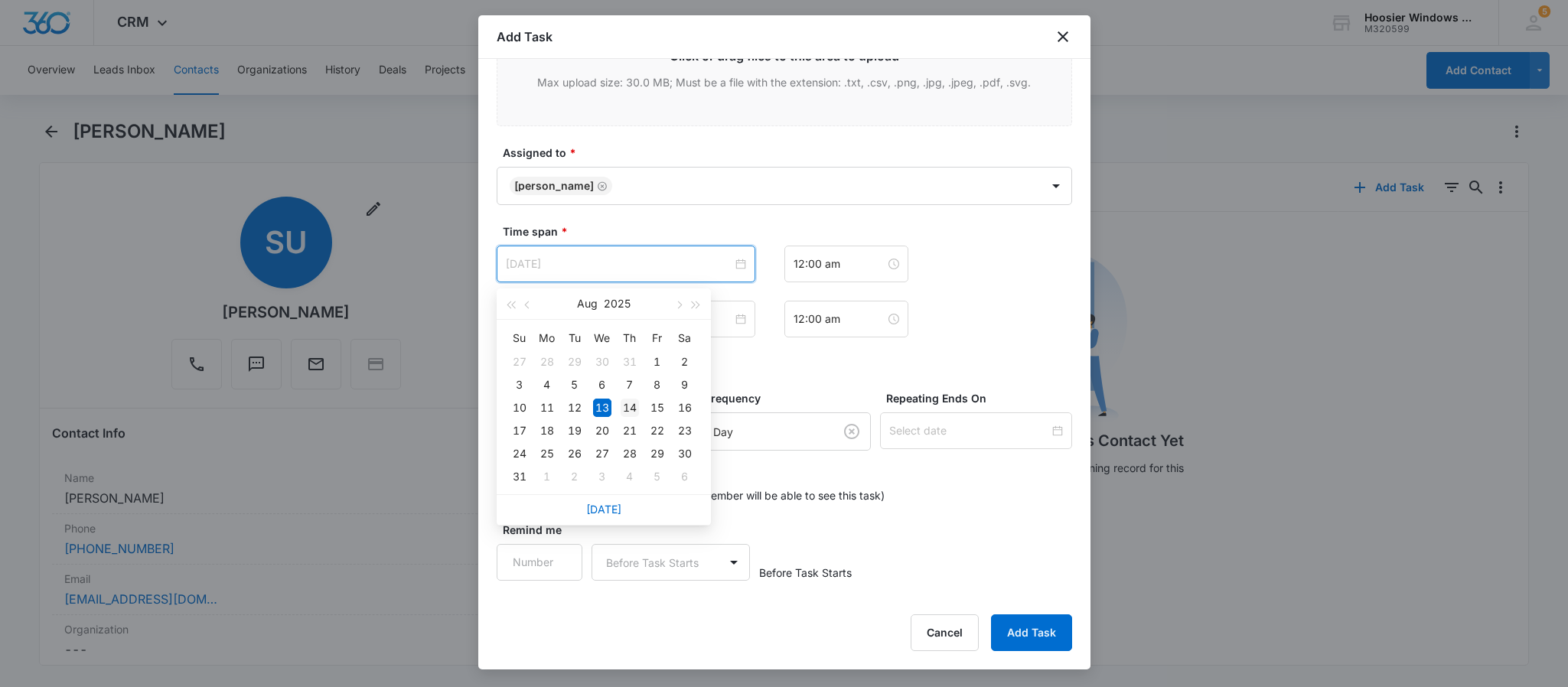
type input "[DATE]"
click at [625, 404] on div "14" at bounding box center [630, 408] width 18 height 18
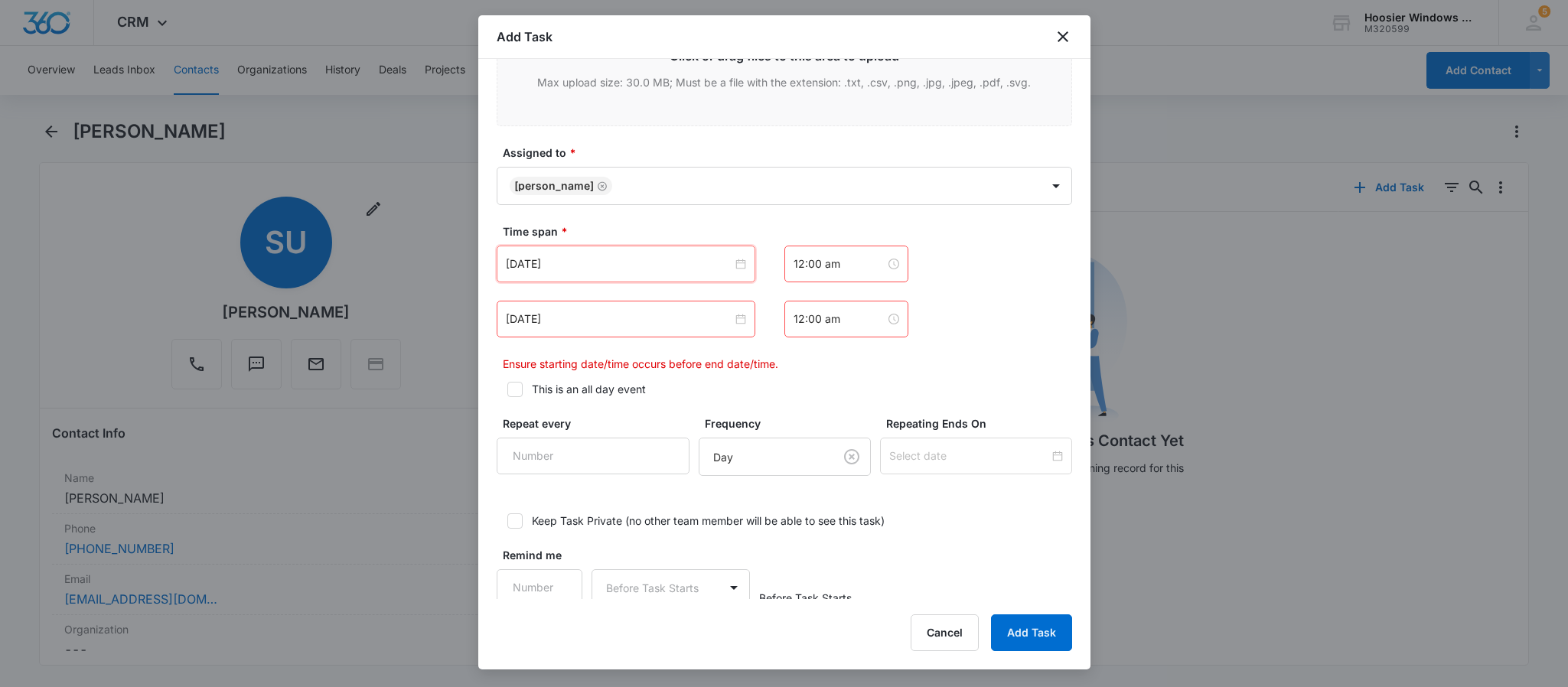
click at [698, 308] on div "[DATE]" at bounding box center [626, 319] width 259 height 36
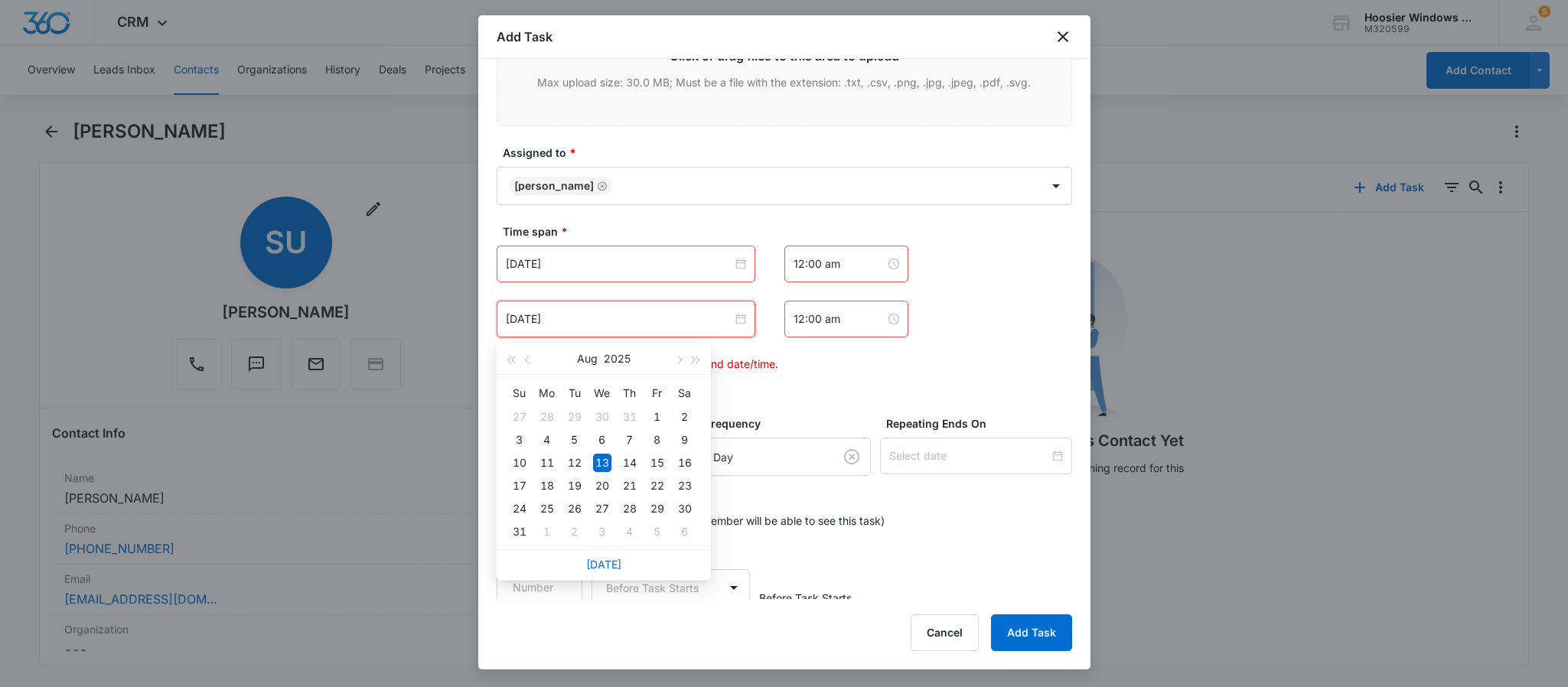
click at [669, 332] on div "[DATE]" at bounding box center [626, 319] width 259 height 36
type input "[DATE]"
click at [623, 457] on div "14" at bounding box center [630, 463] width 18 height 18
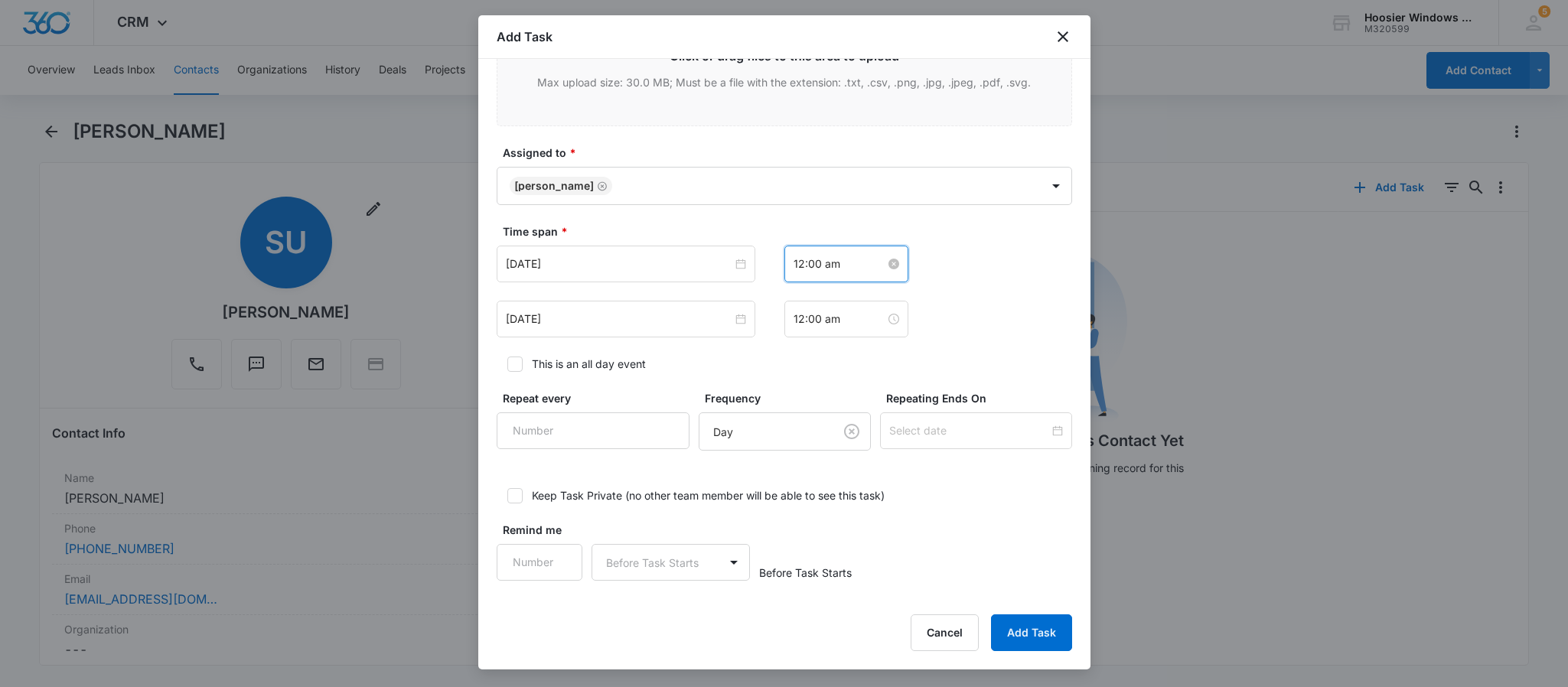
click at [807, 273] on input "12:00 am" at bounding box center [839, 264] width 92 height 17
click at [795, 324] on div "01" at bounding box center [796, 324] width 43 height 22
click at [878, 320] on div "PM" at bounding box center [883, 324] width 42 height 22
type input "1:00 pm"
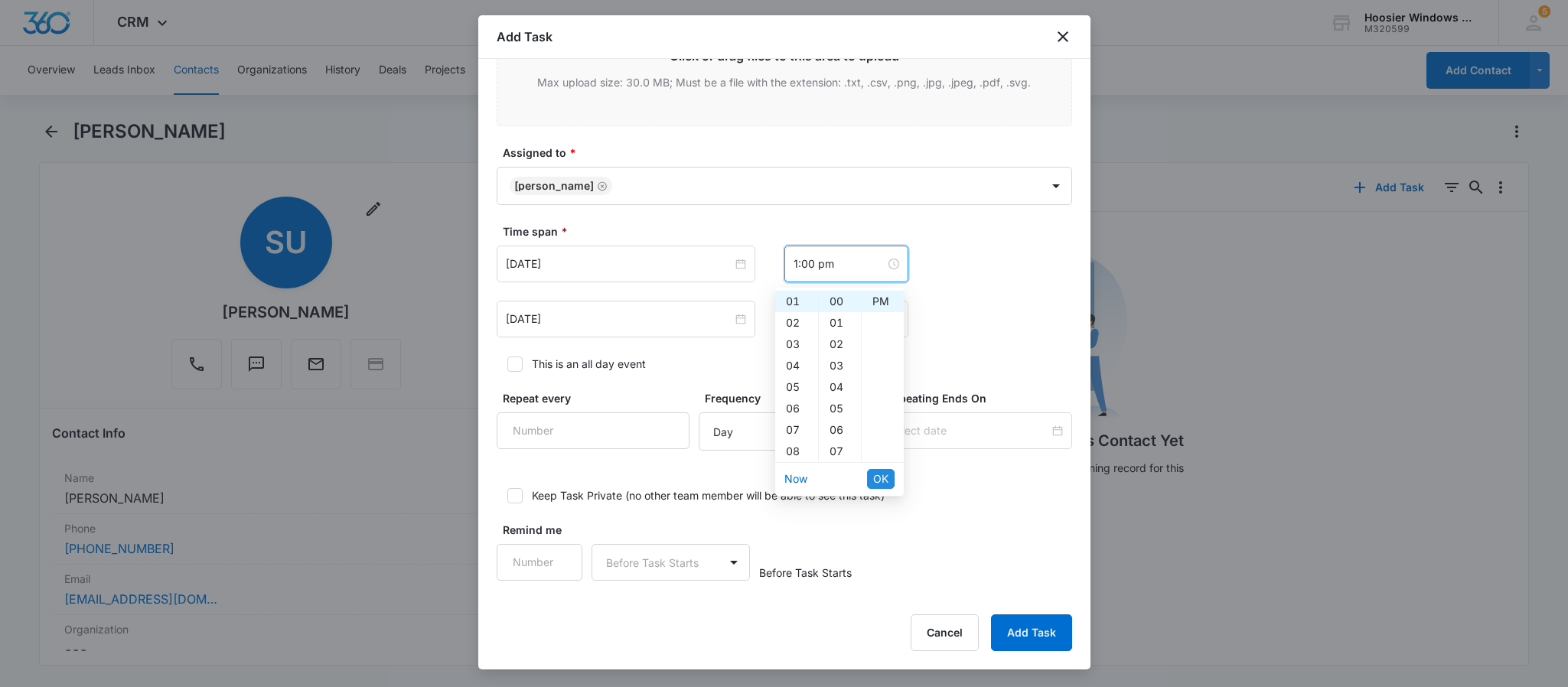
click at [880, 477] on span "OK" at bounding box center [881, 479] width 15 height 17
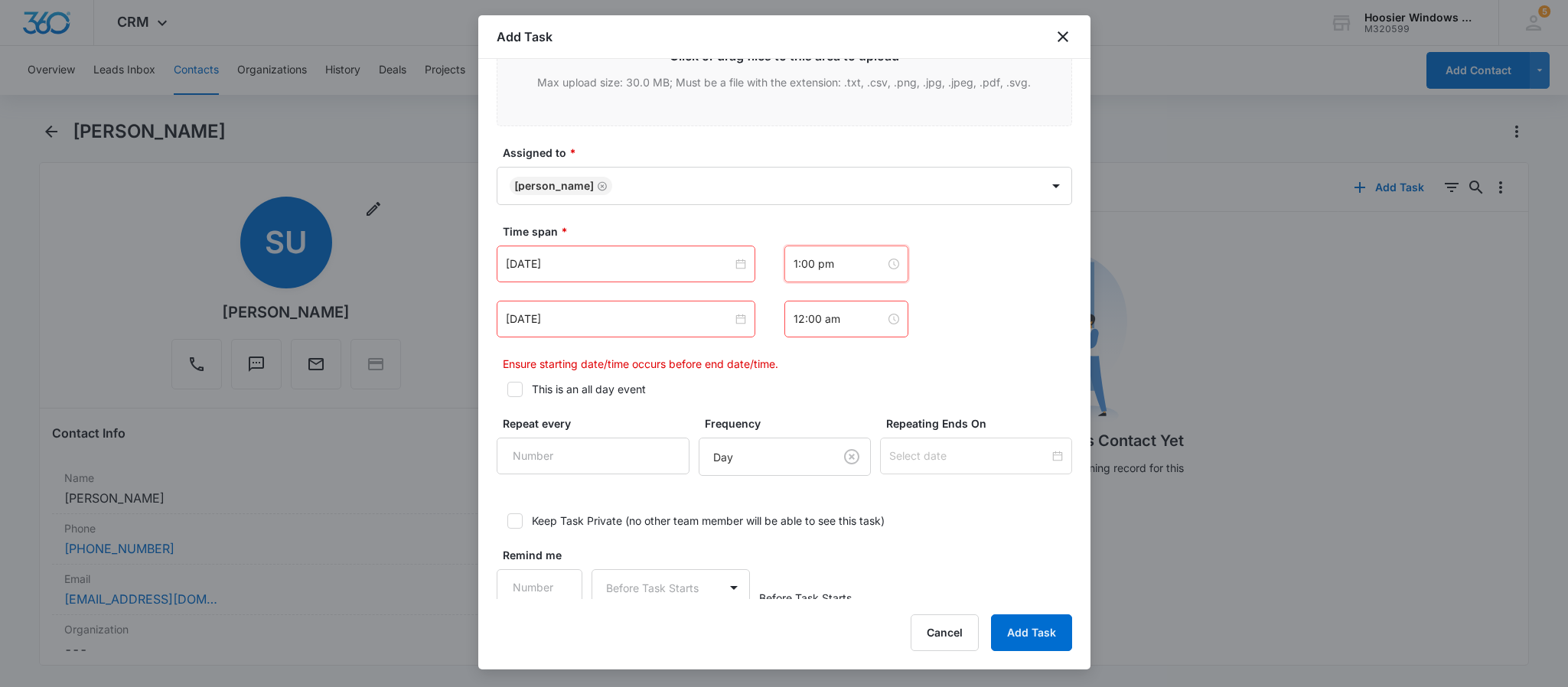
click at [827, 311] on div "12:00 am" at bounding box center [846, 319] width 124 height 36
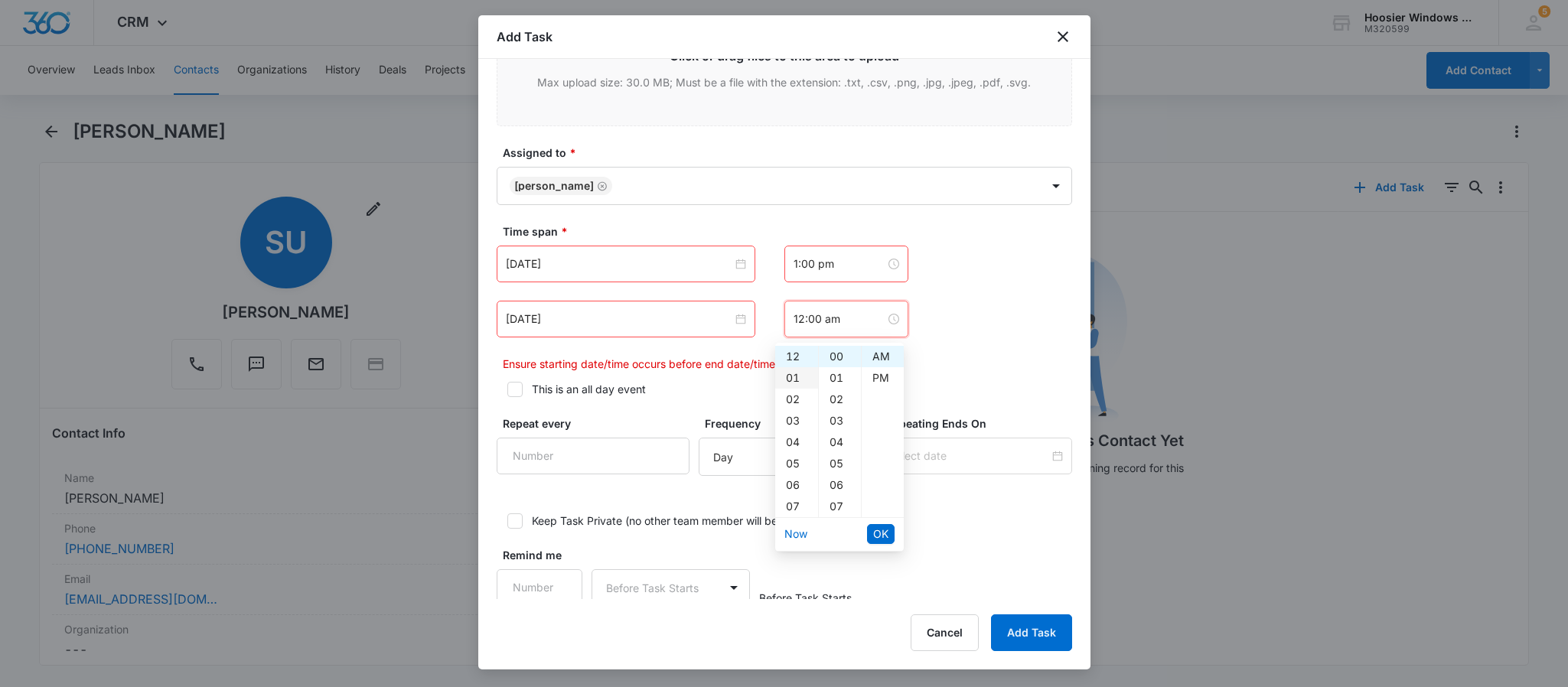
click at [793, 379] on div "01" at bounding box center [796, 378] width 43 height 22
click at [834, 428] on div "30" at bounding box center [840, 425] width 42 height 22
click at [873, 372] on div "PM" at bounding box center [883, 378] width 42 height 22
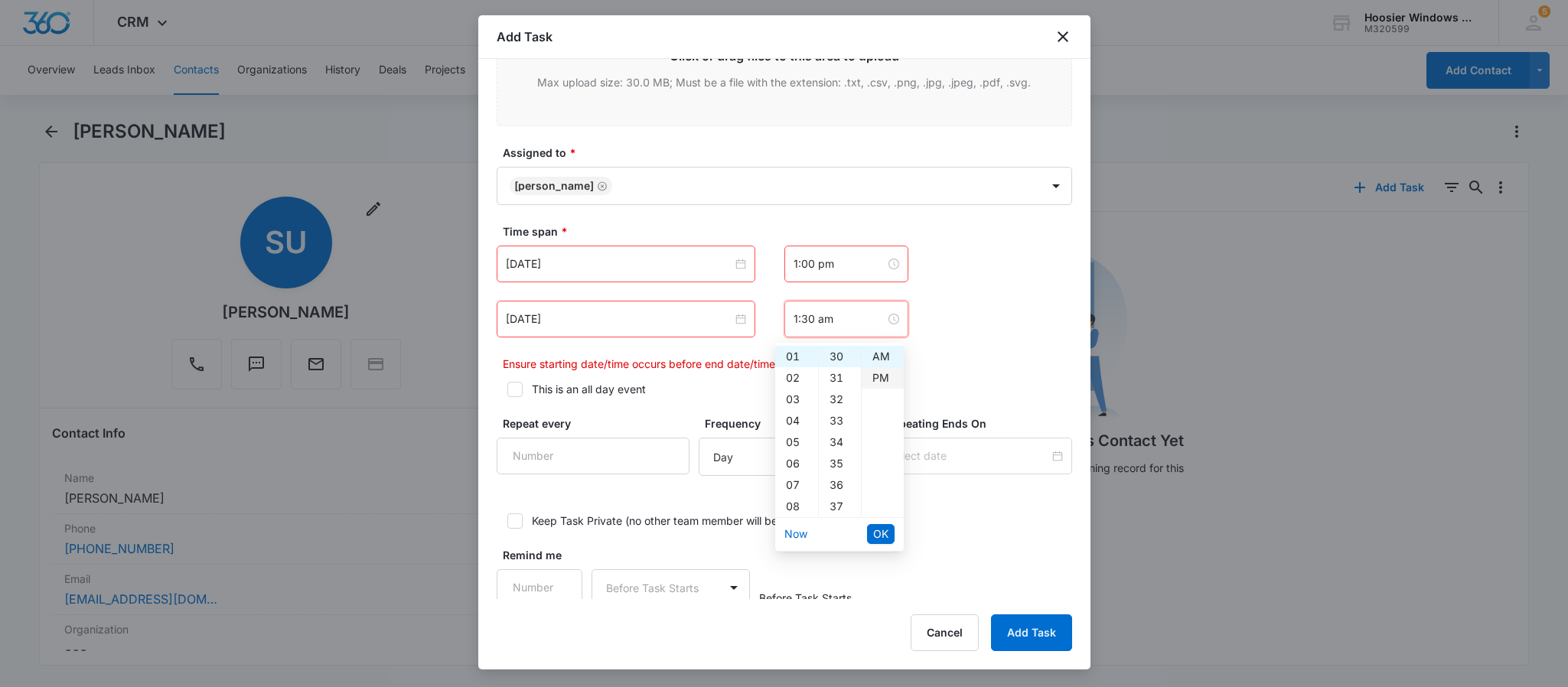
type input "1:30 pm"
click at [875, 531] on span "OK" at bounding box center [881, 534] width 15 height 17
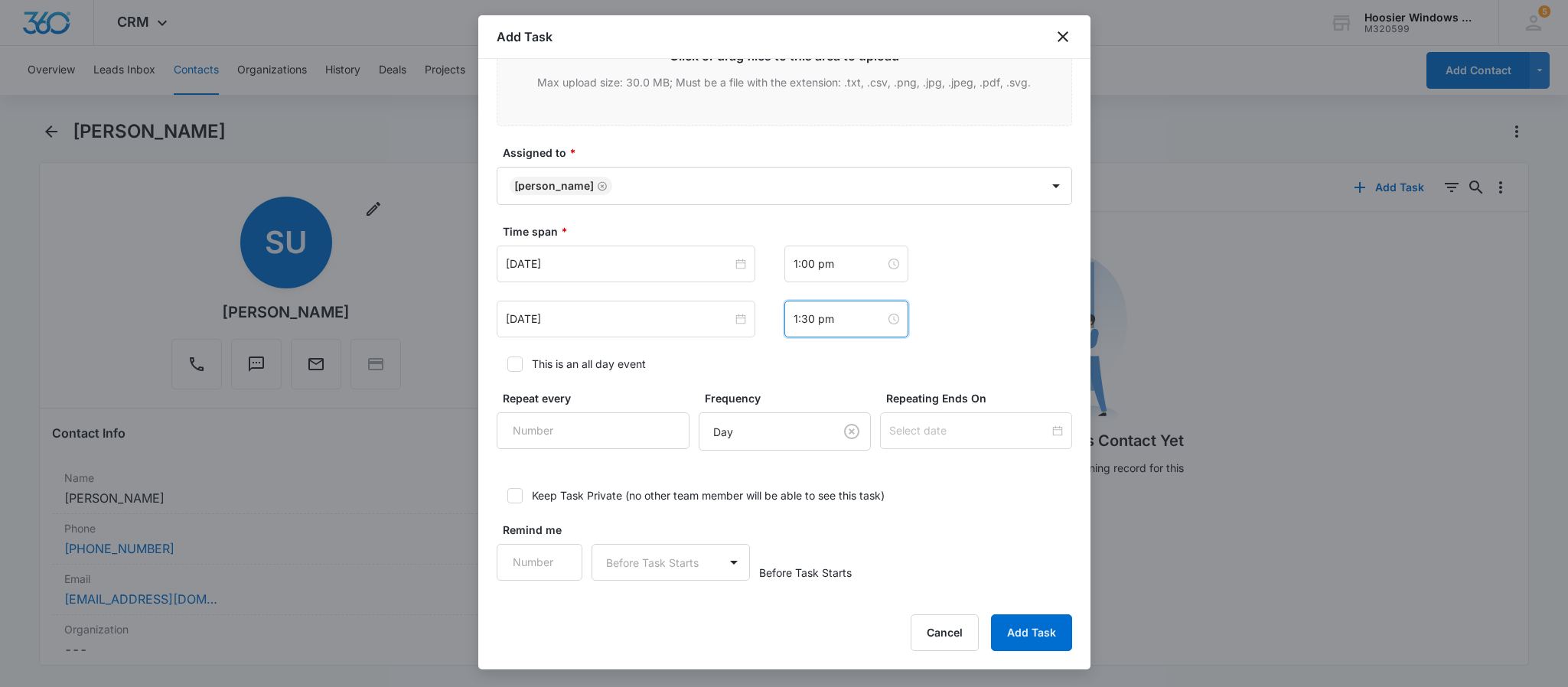
click at [1018, 293] on div "[DATE] [DATE] Su Mo Tu We Th Fr Sa 27 28 29 30 31 1 2 3 4 5 6 7 8 9 10 11 12 13…" at bounding box center [784, 291] width 575 height 92
click at [1021, 625] on button "Add Task" at bounding box center [1032, 632] width 81 height 36
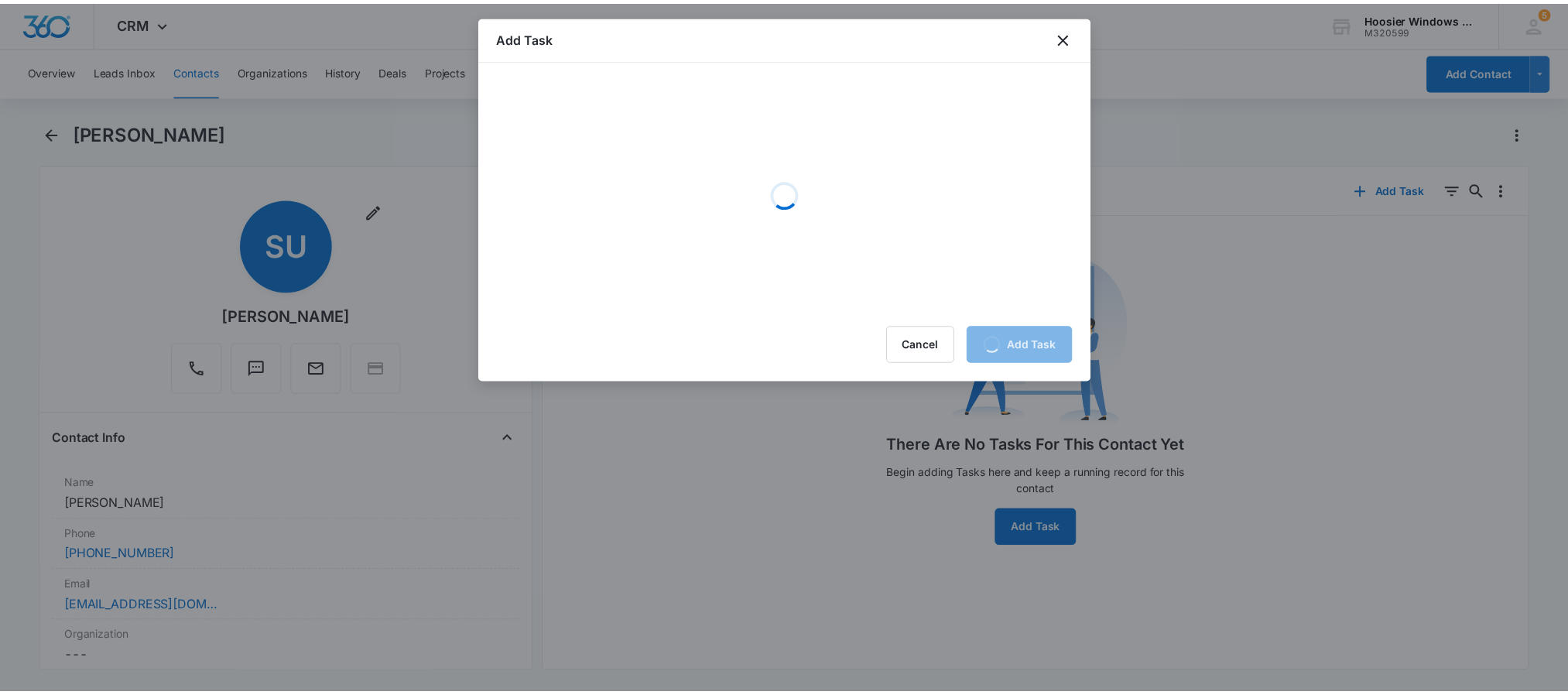
scroll to position [0, 0]
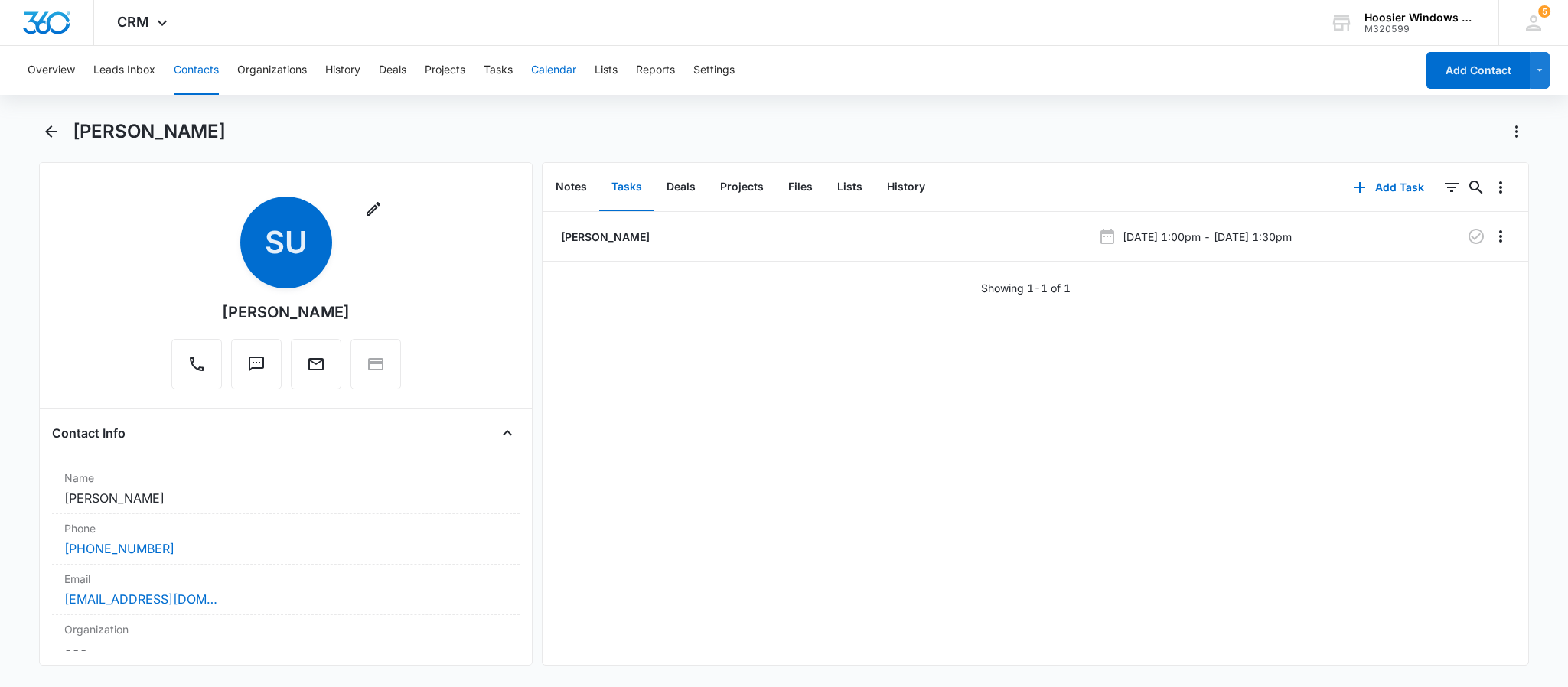
click at [574, 72] on button "Calendar" at bounding box center [554, 71] width 45 height 49
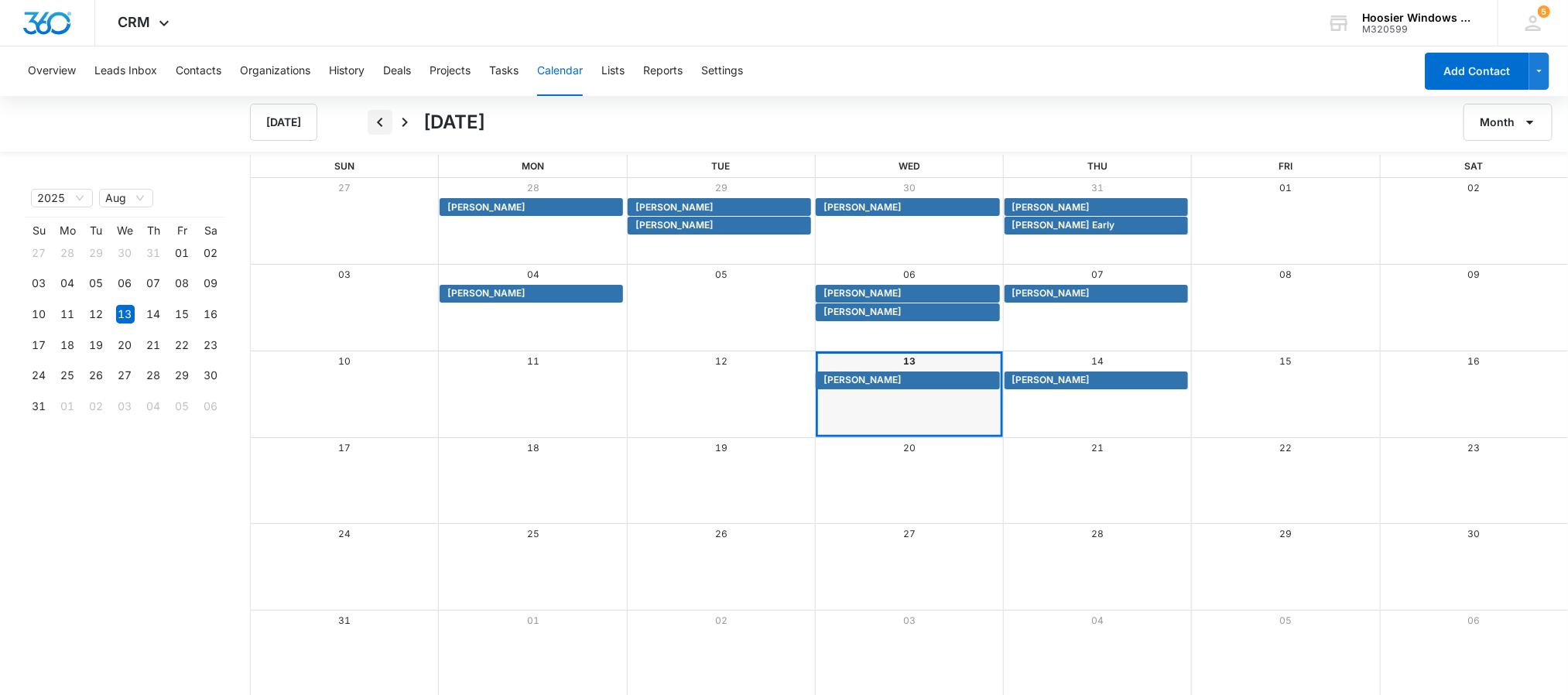
click at [381, 123] on icon "Back" at bounding box center [380, 122] width 18 height 18
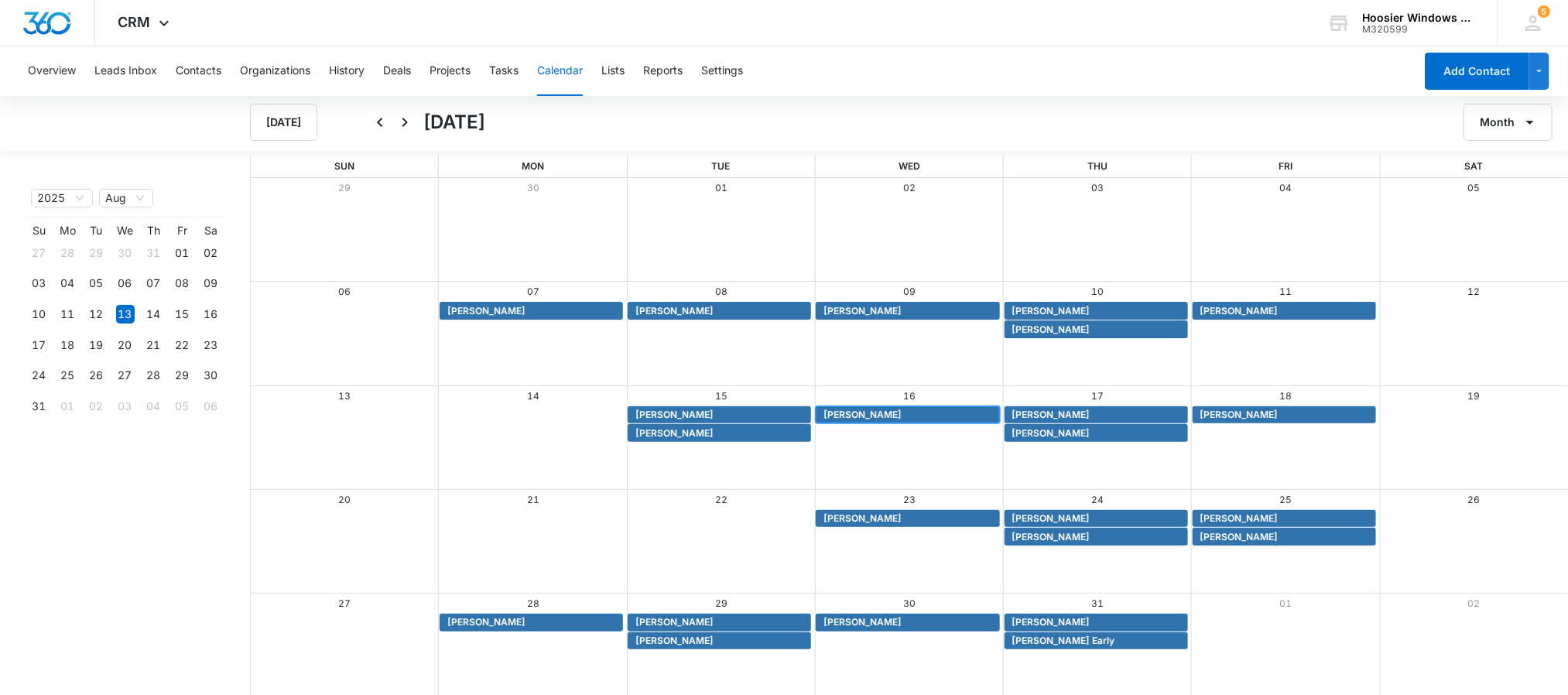
click at [903, 411] on span "[PERSON_NAME]" at bounding box center [909, 415] width 172 height 14
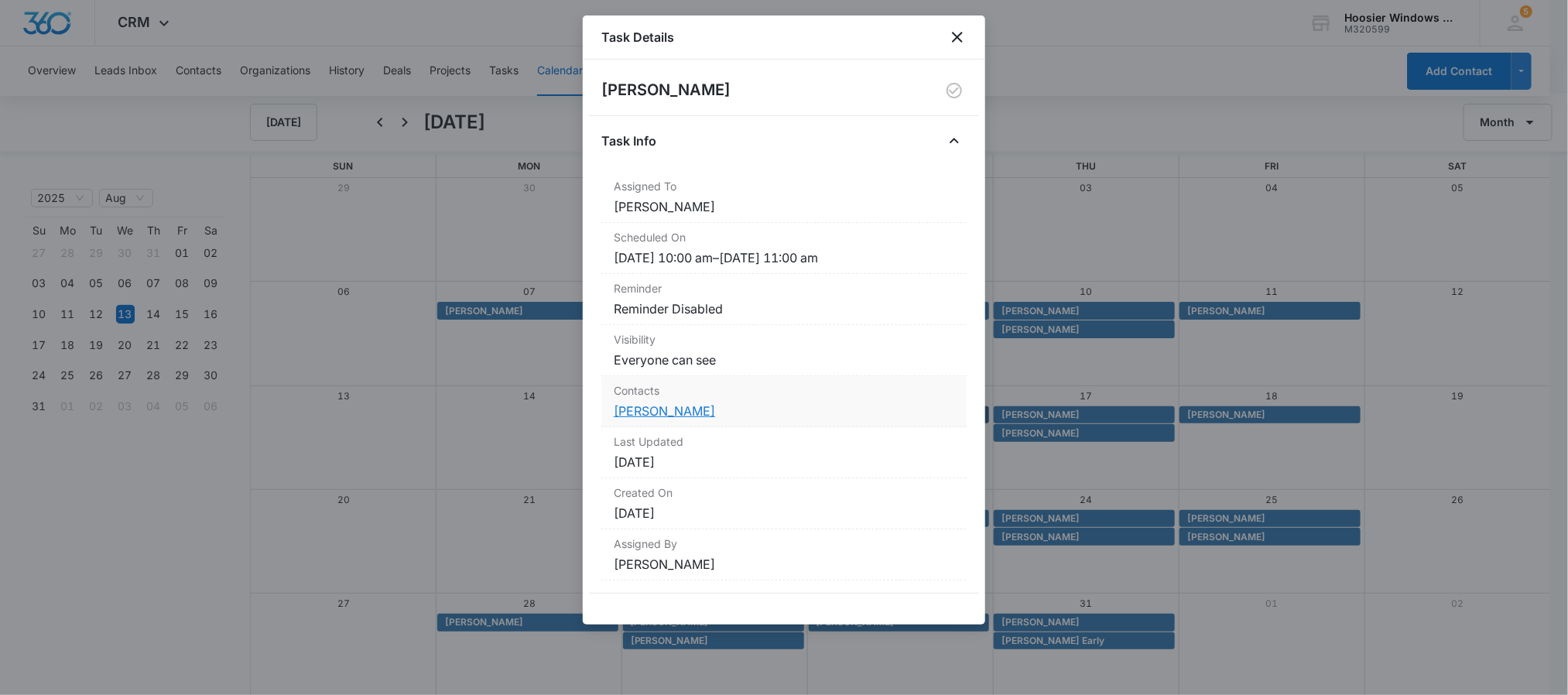
click at [643, 415] on link "[PERSON_NAME]" at bounding box center [665, 411] width 101 height 16
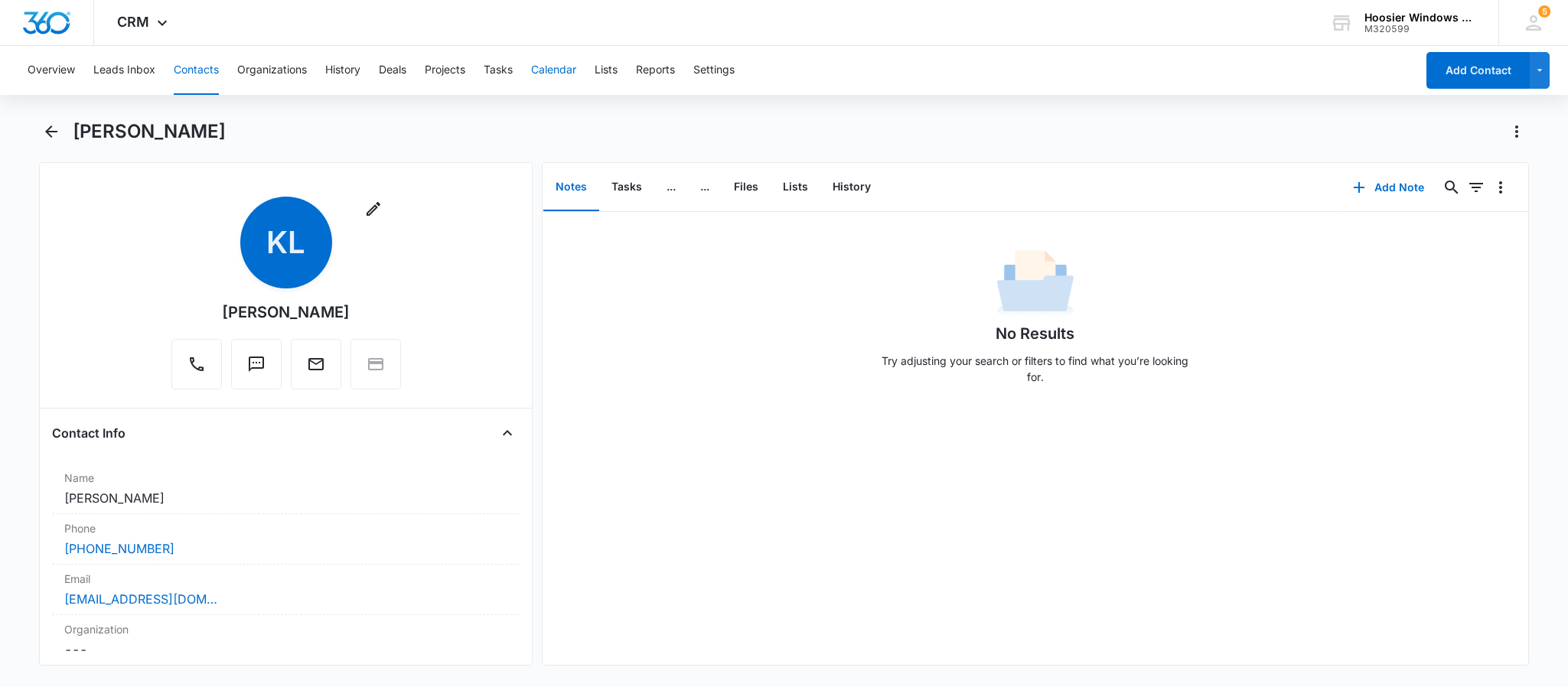
click at [564, 75] on button "Calendar" at bounding box center [554, 71] width 45 height 49
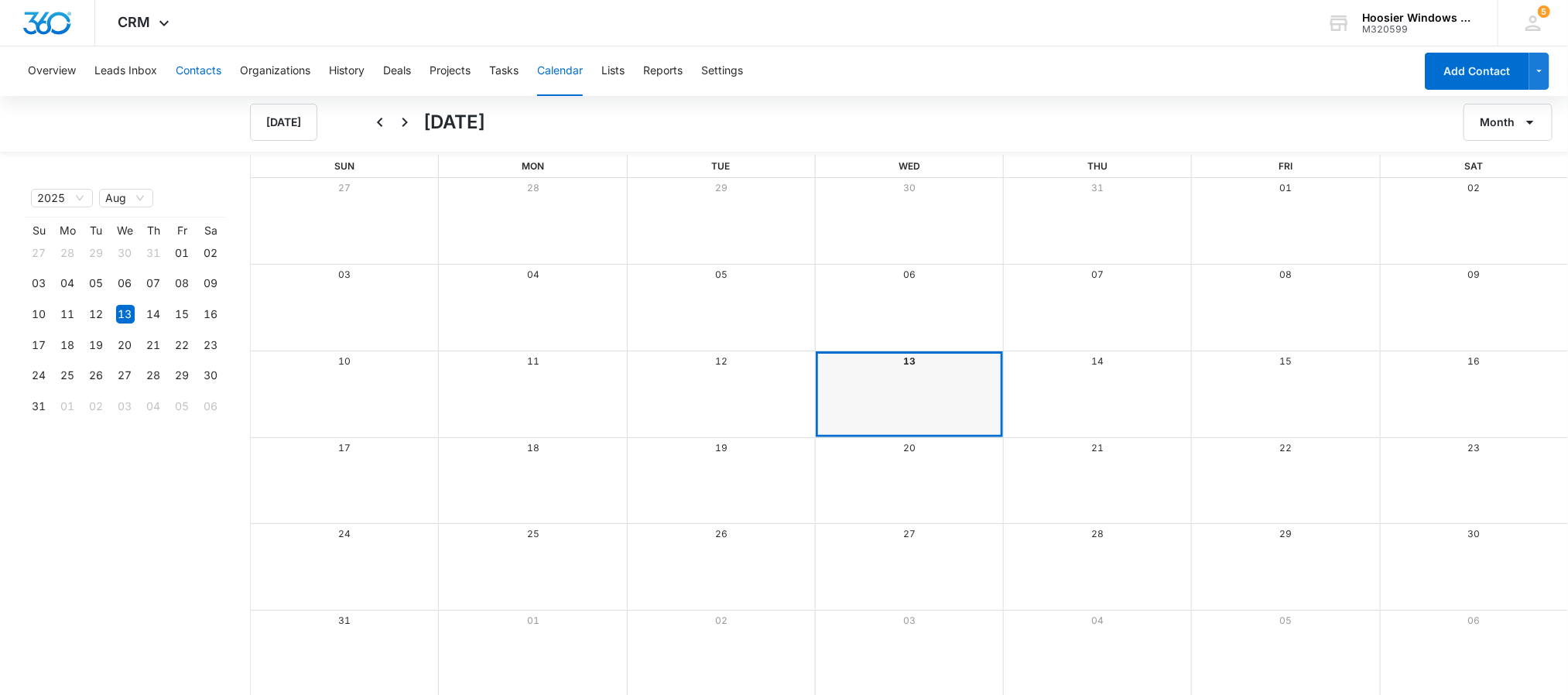
click at [202, 72] on button "Contacts" at bounding box center [199, 72] width 46 height 50
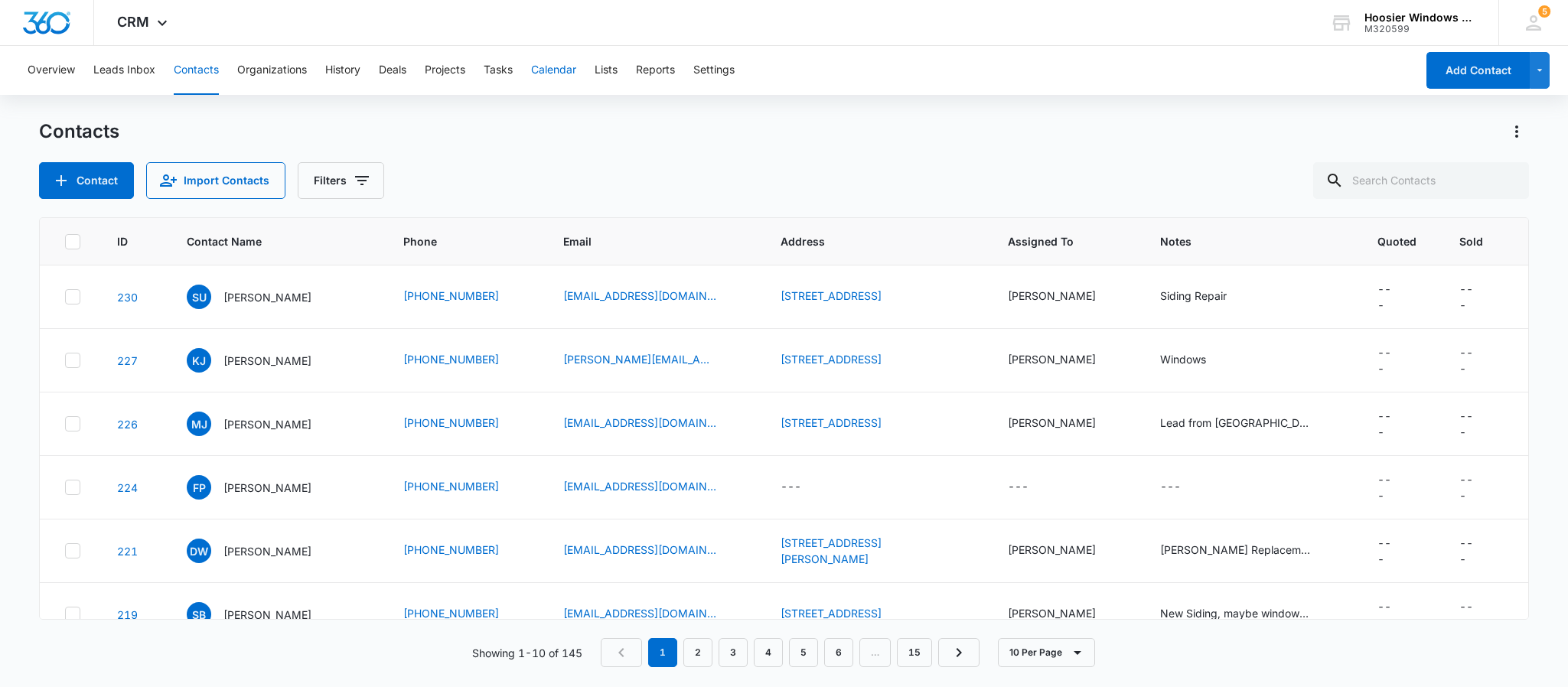
click at [552, 72] on button "Calendar" at bounding box center [554, 71] width 45 height 49
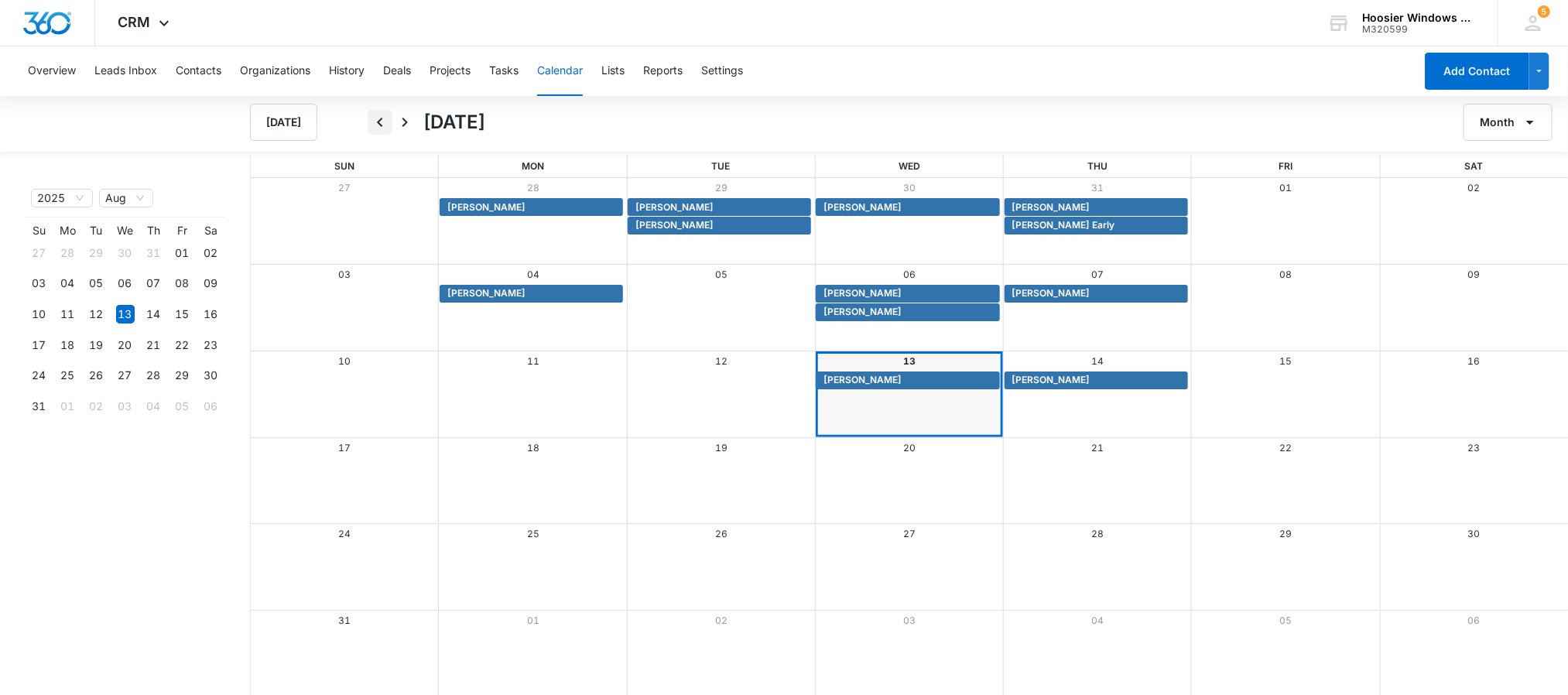
click at [372, 124] on icon "Back" at bounding box center [380, 122] width 18 height 18
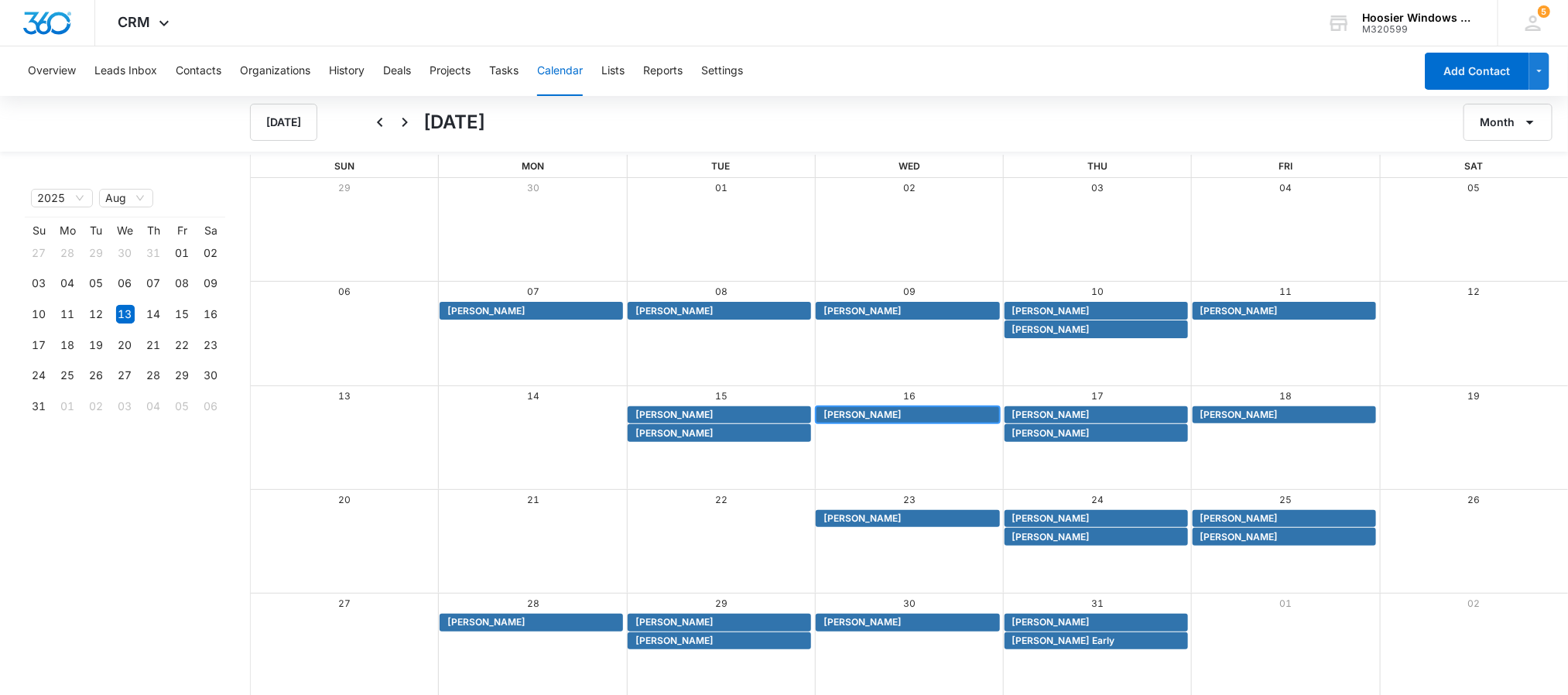
click at [852, 412] on span "[PERSON_NAME]" at bounding box center [862, 415] width 78 height 14
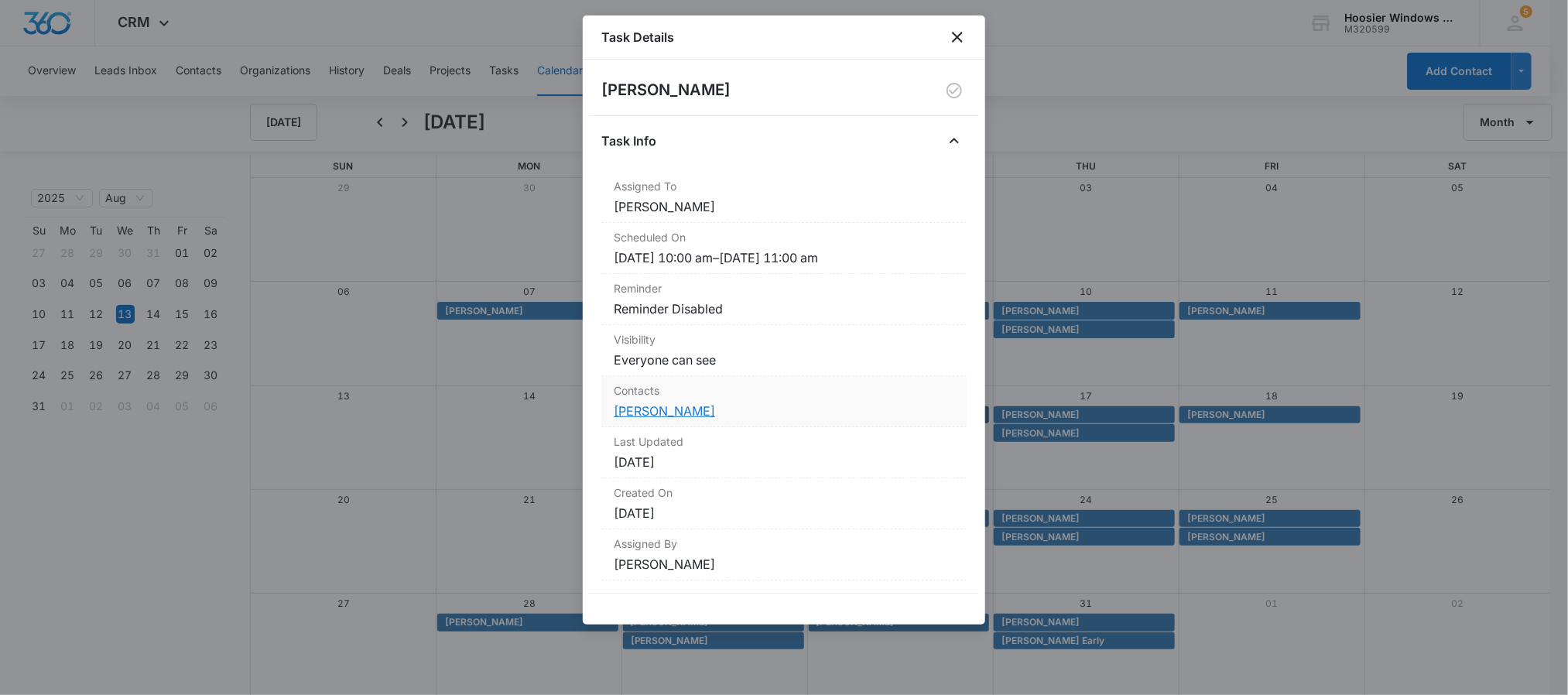
click at [639, 416] on link "[PERSON_NAME]" at bounding box center [665, 411] width 101 height 16
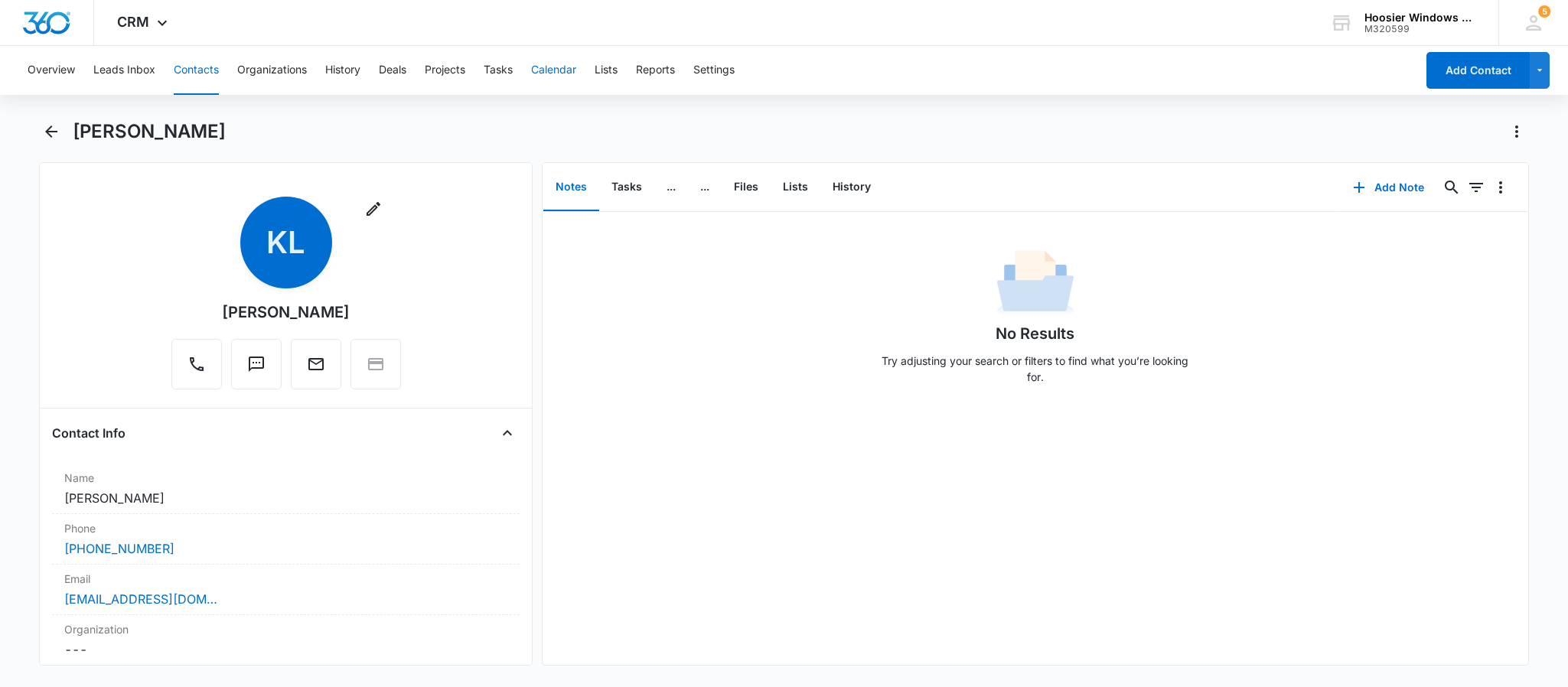
click at [555, 78] on button "Calendar" at bounding box center [554, 71] width 45 height 49
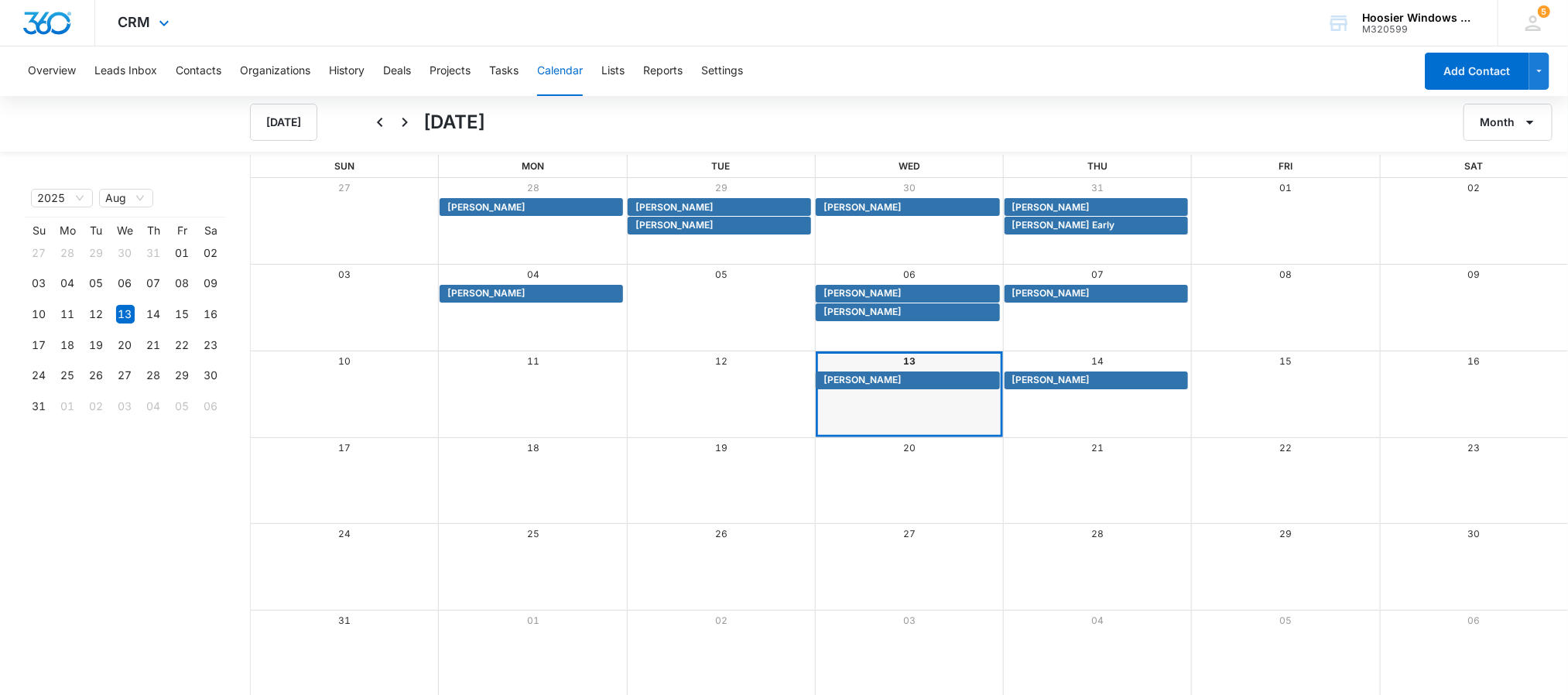
drag, startPoint x: 1429, startPoint y: 0, endPoint x: 976, endPoint y: 28, distance: 453.9
click at [976, 28] on div "CRM Apps Reputation Websites Forms CRM Email Social POS Content Ads Intelligenc…" at bounding box center [784, 23] width 1568 height 47
click at [376, 117] on icon "Back" at bounding box center [380, 122] width 18 height 18
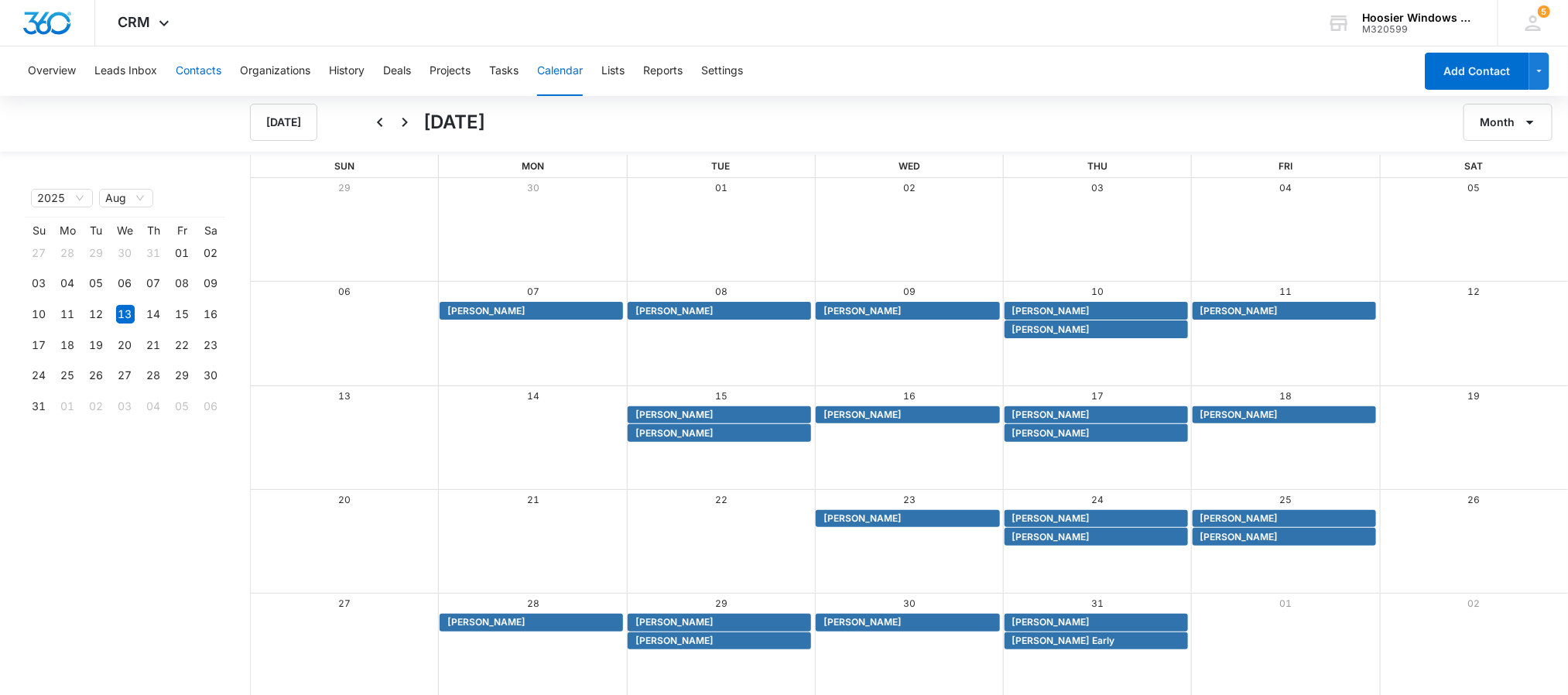
click at [212, 77] on button "Contacts" at bounding box center [199, 72] width 46 height 50
